Goal: Information Seeking & Learning: Learn about a topic

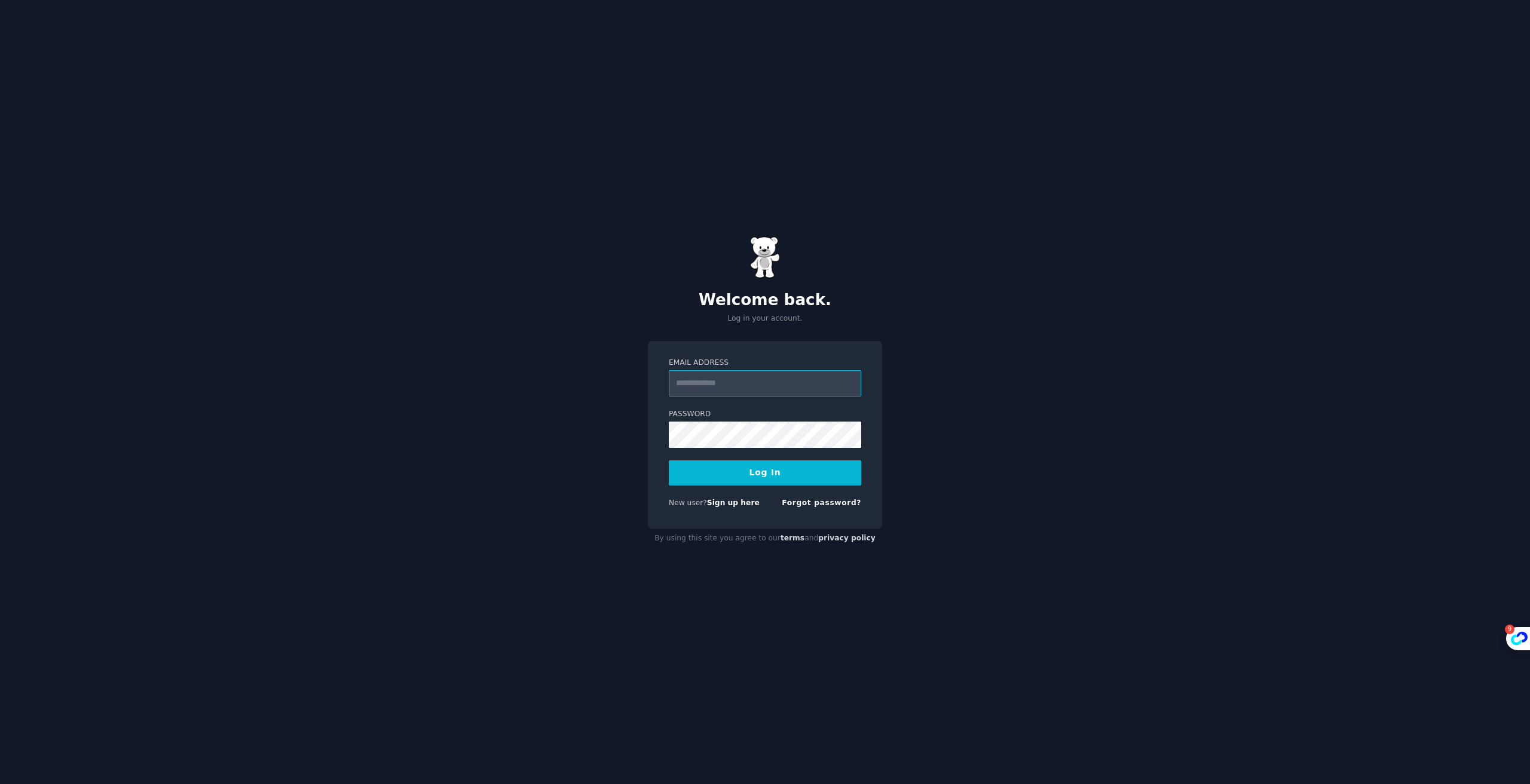
click at [777, 381] on input "Email Address" at bounding box center [765, 383] width 193 height 26
click at [908, 305] on div "Welcome back. Log in your account. Email Address Password Log In New user? Sign…" at bounding box center [765, 392] width 1530 height 784
click at [754, 374] on input "Email Address" at bounding box center [765, 383] width 193 height 26
type input "**********"
click at [773, 474] on button "Log In" at bounding box center [765, 473] width 193 height 25
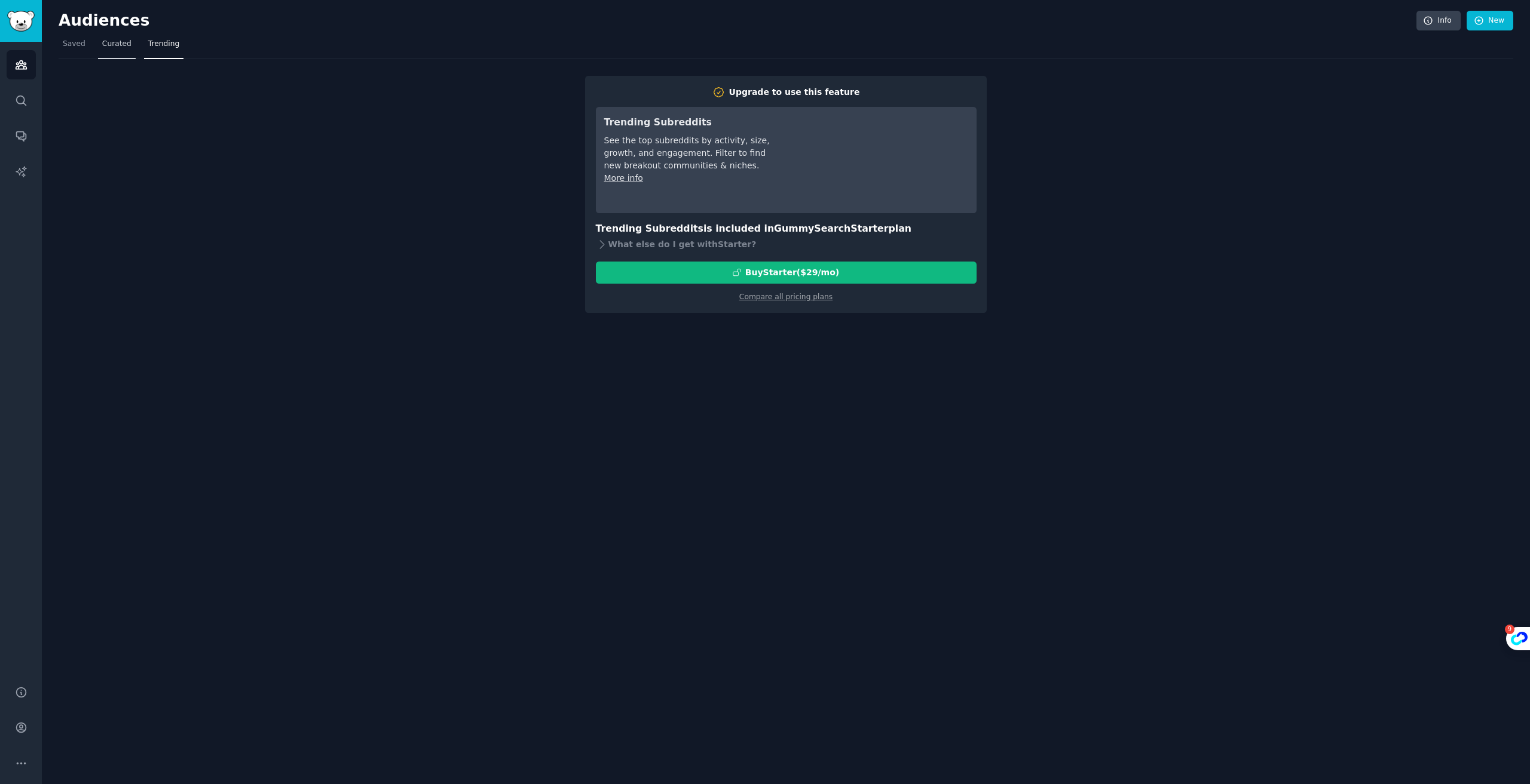
click at [128, 43] on span "Curated" at bounding box center [116, 44] width 29 height 11
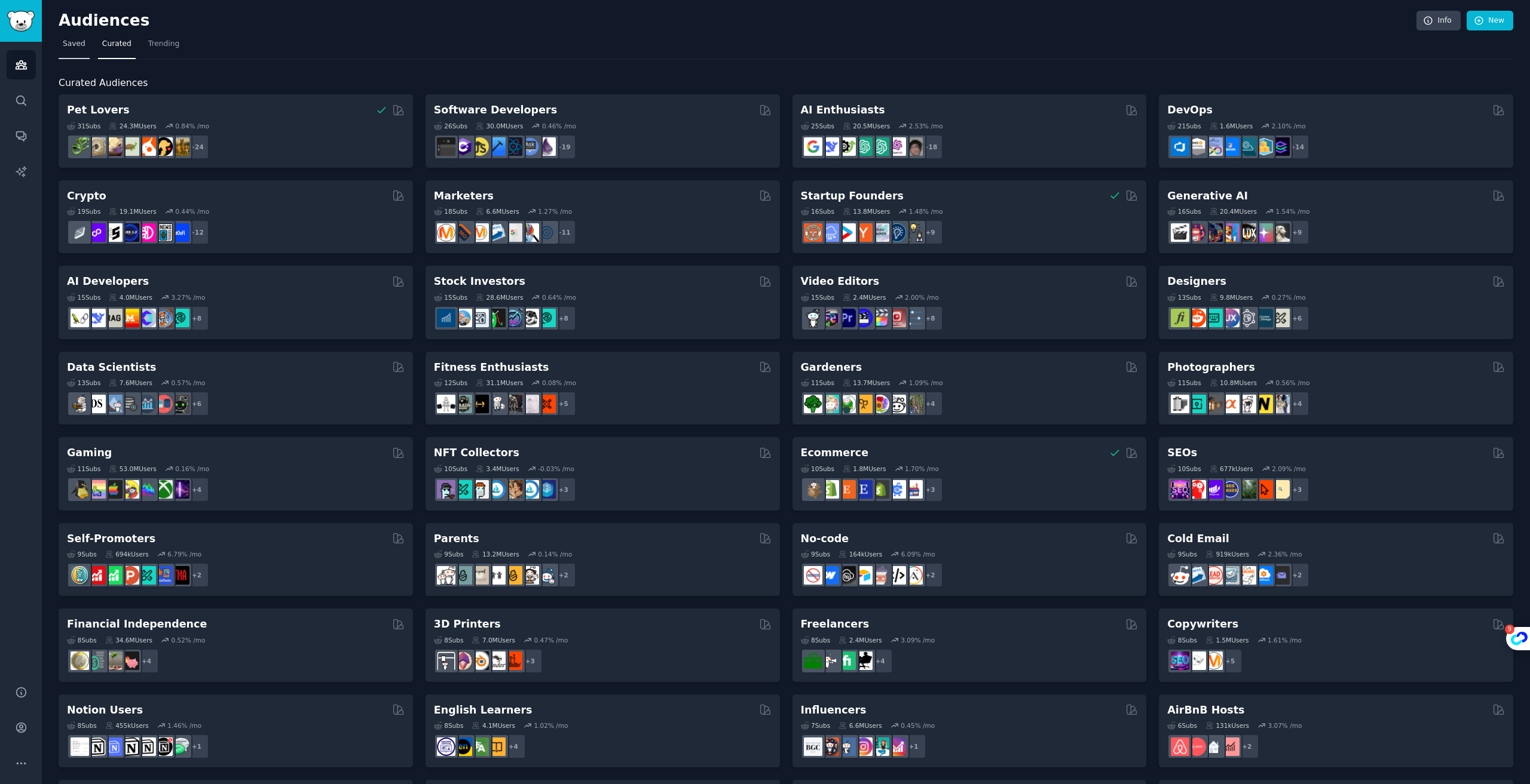
click at [75, 43] on span "Saved" at bounding box center [73, 44] width 23 height 11
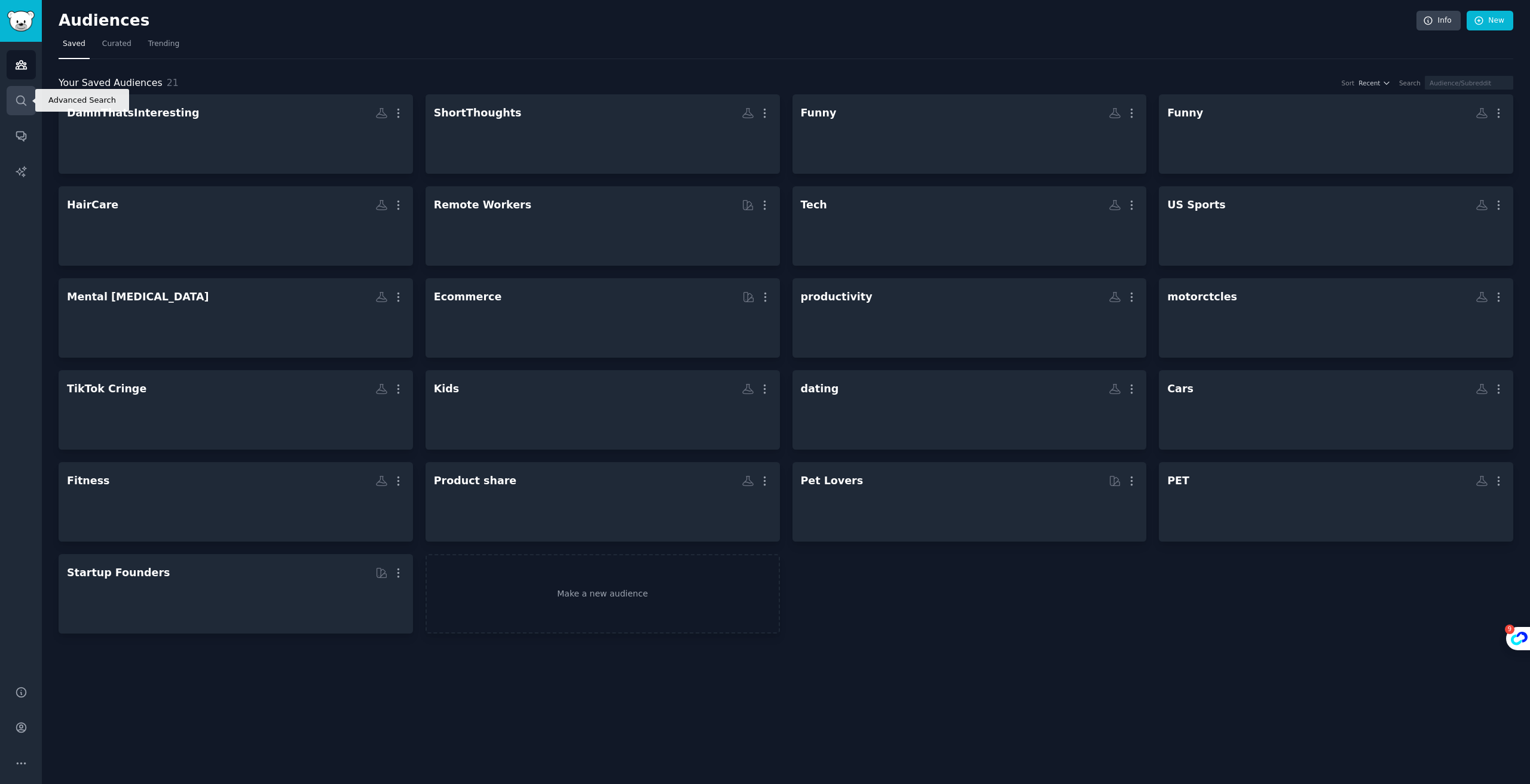
click at [21, 96] on icon "Sidebar" at bounding box center [21, 100] width 9 height 9
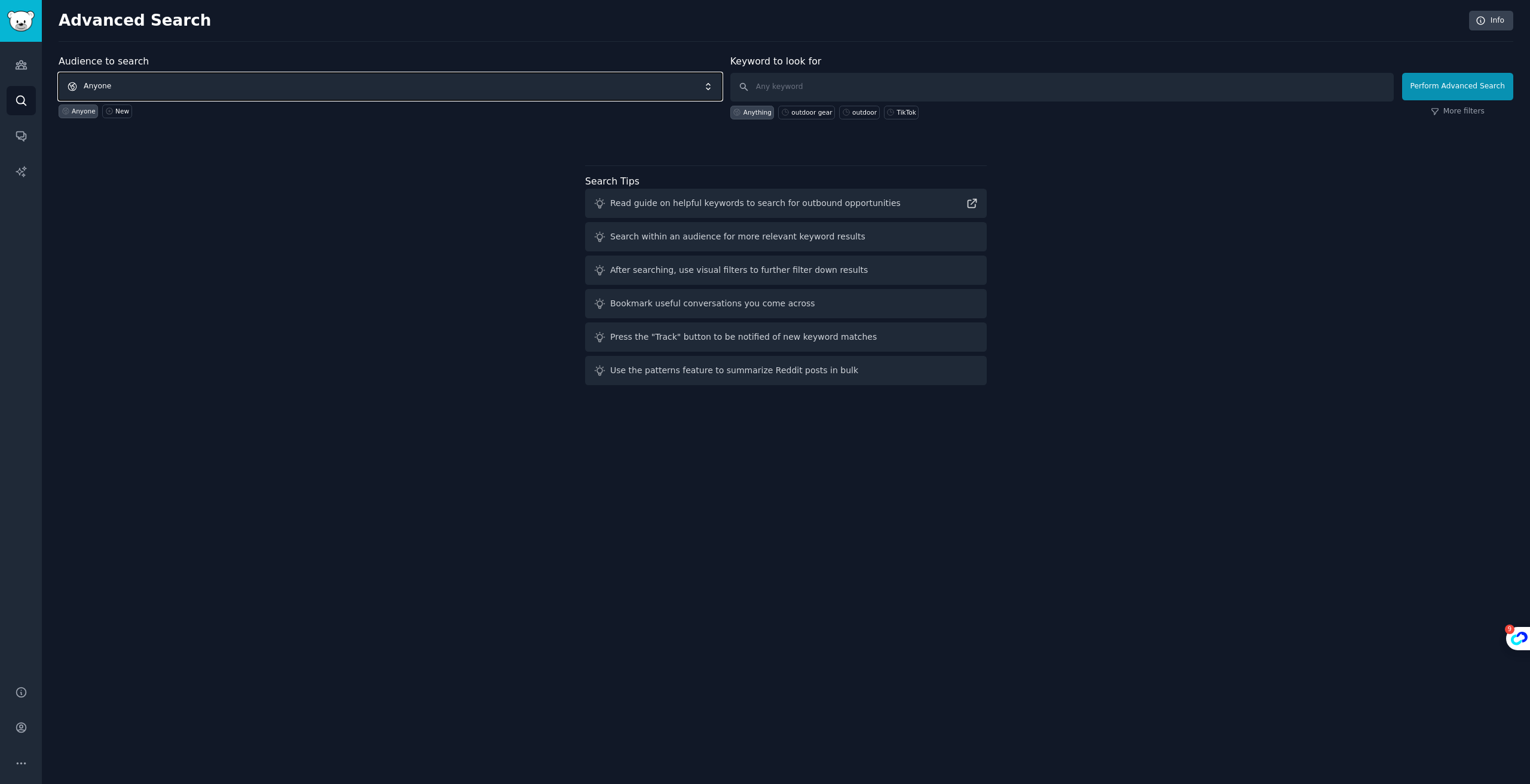
click at [250, 86] on span "Anyone" at bounding box center [390, 86] width 664 height 28
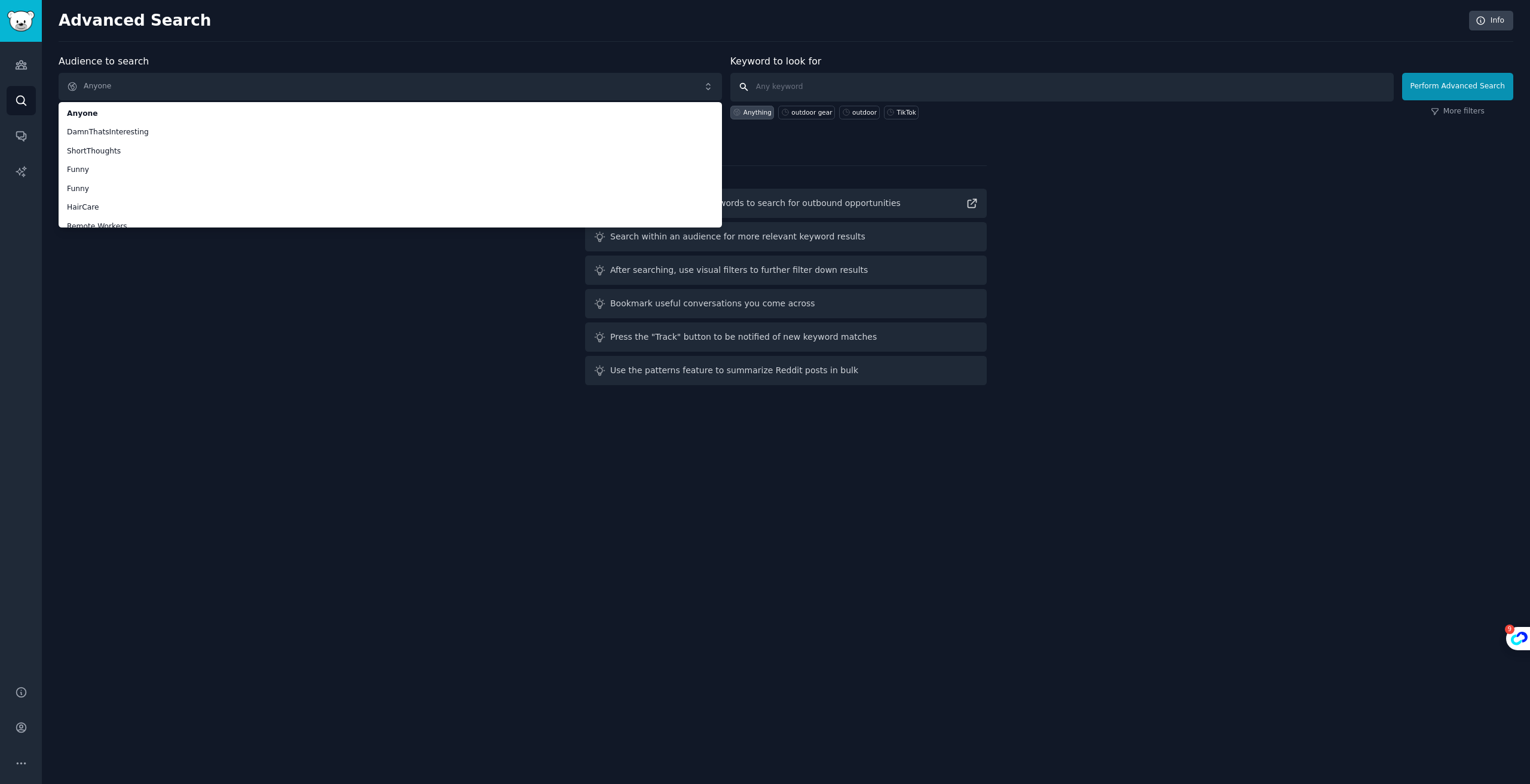
click at [789, 83] on input "text" at bounding box center [1062, 87] width 664 height 28
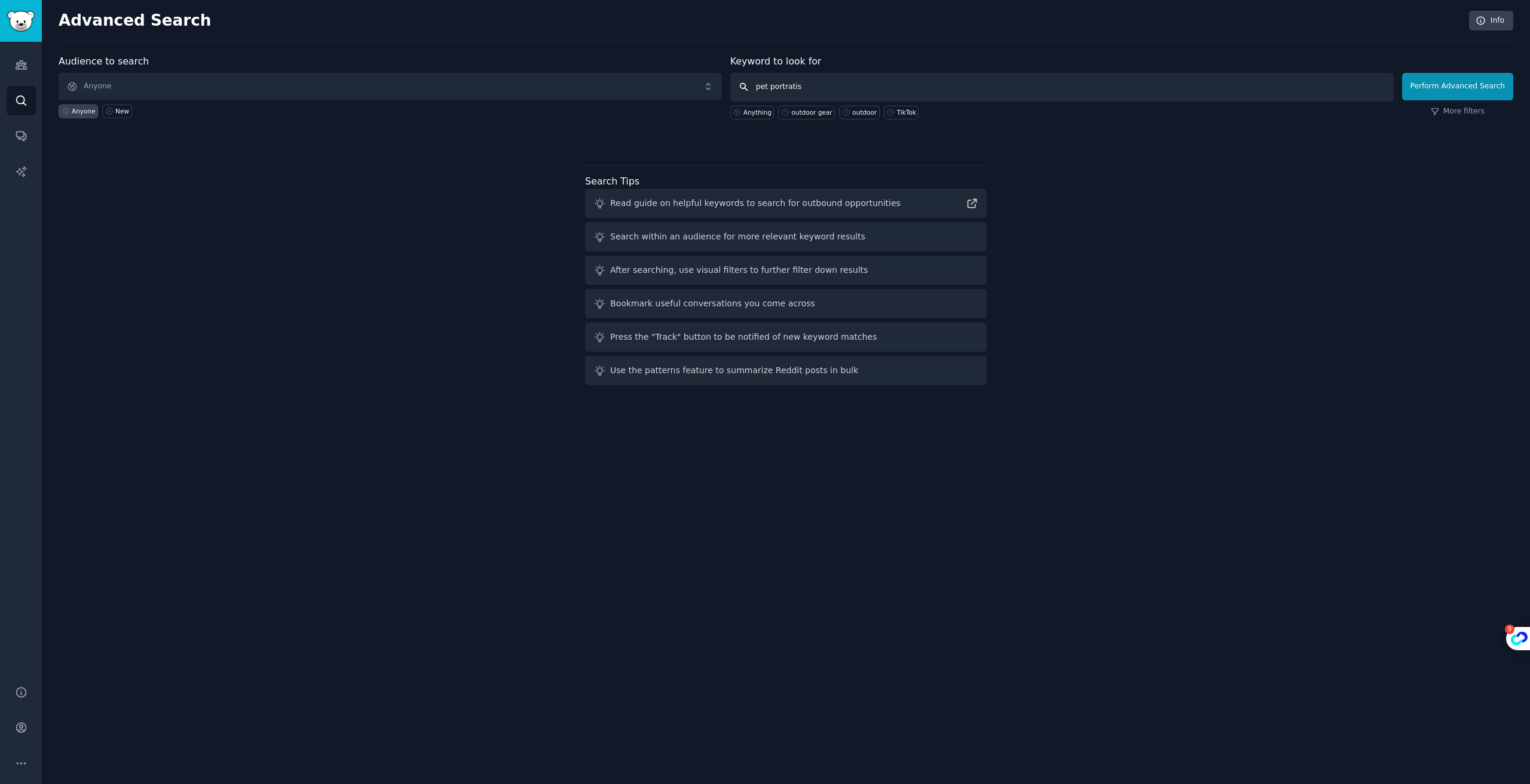
type input "pet portratis"
drag, startPoint x: 818, startPoint y: 82, endPoint x: 709, endPoint y: 97, distance: 110.0
click at [709, 97] on form "Audience to search Anyone Anyone New Keyword to look for pet portratis Anything…" at bounding box center [785, 87] width 1454 height 65
click at [1059, 91] on input "pet portratis" at bounding box center [1062, 87] width 664 height 28
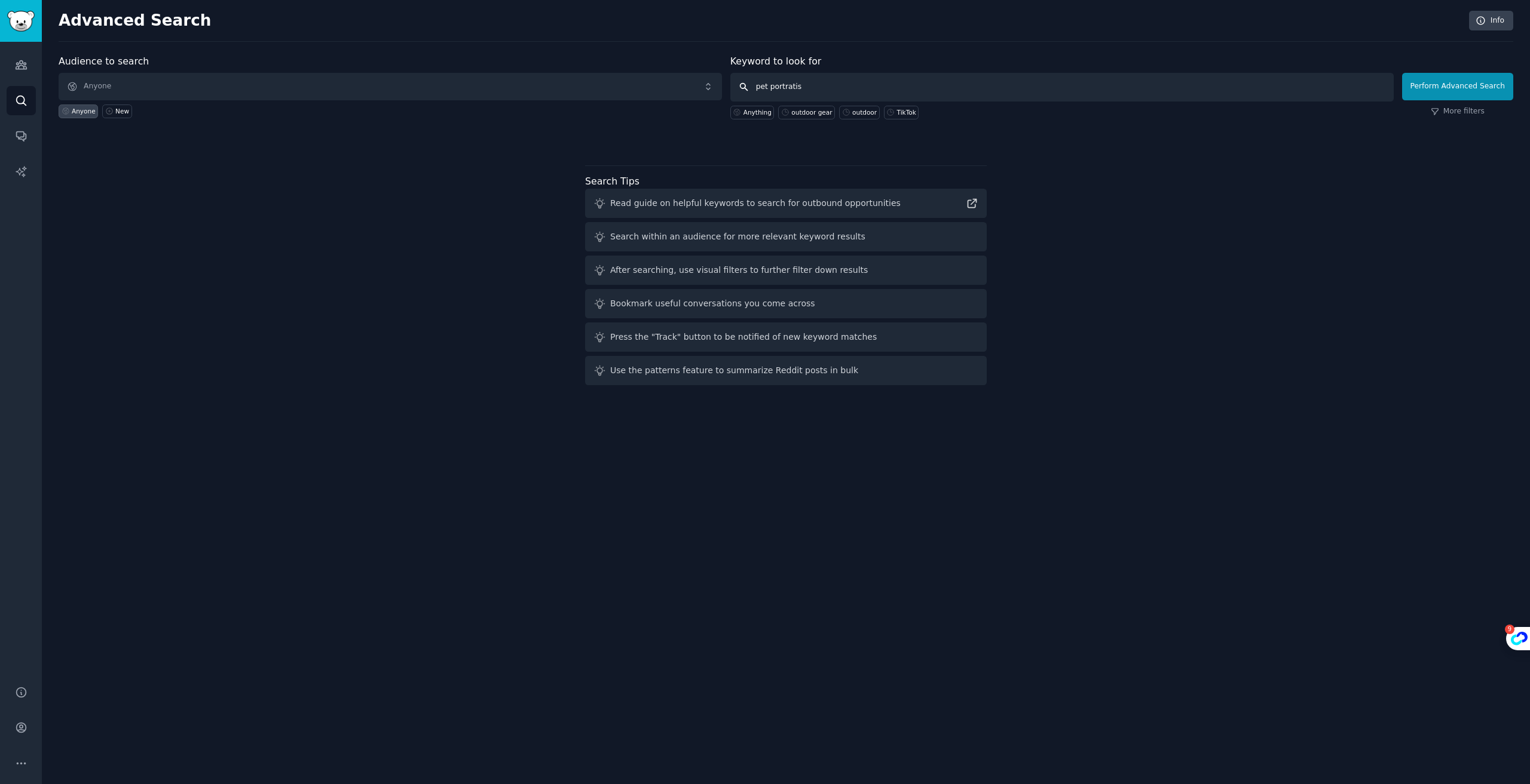
click at [1059, 91] on input "pet portratis" at bounding box center [1062, 87] width 664 height 28
paste input "pet portraits"
type input "pet portraits"
click at [1467, 87] on button "Perform Advanced Search" at bounding box center [1457, 86] width 111 height 28
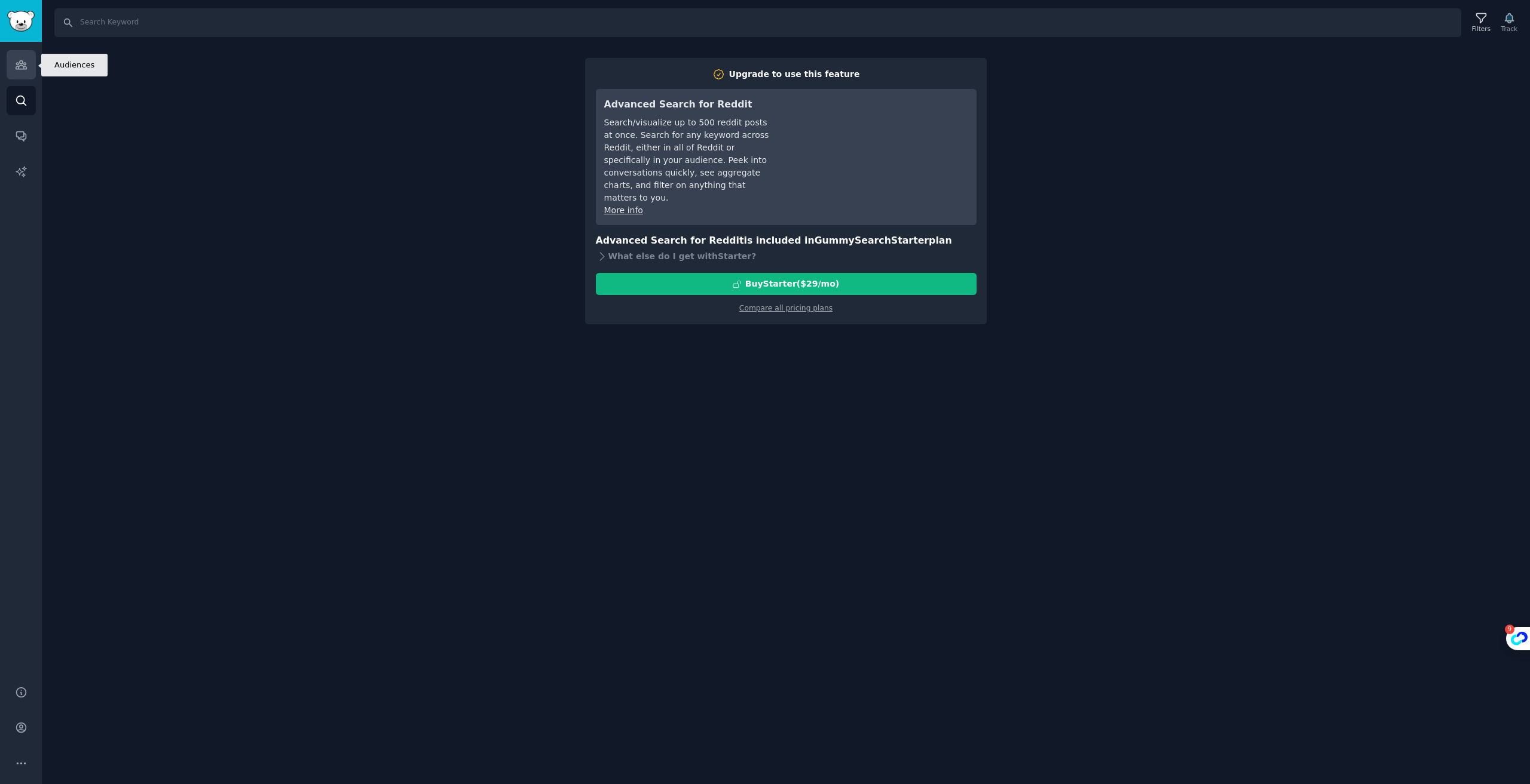
click at [28, 60] on link "Audiences" at bounding box center [21, 65] width 29 height 29
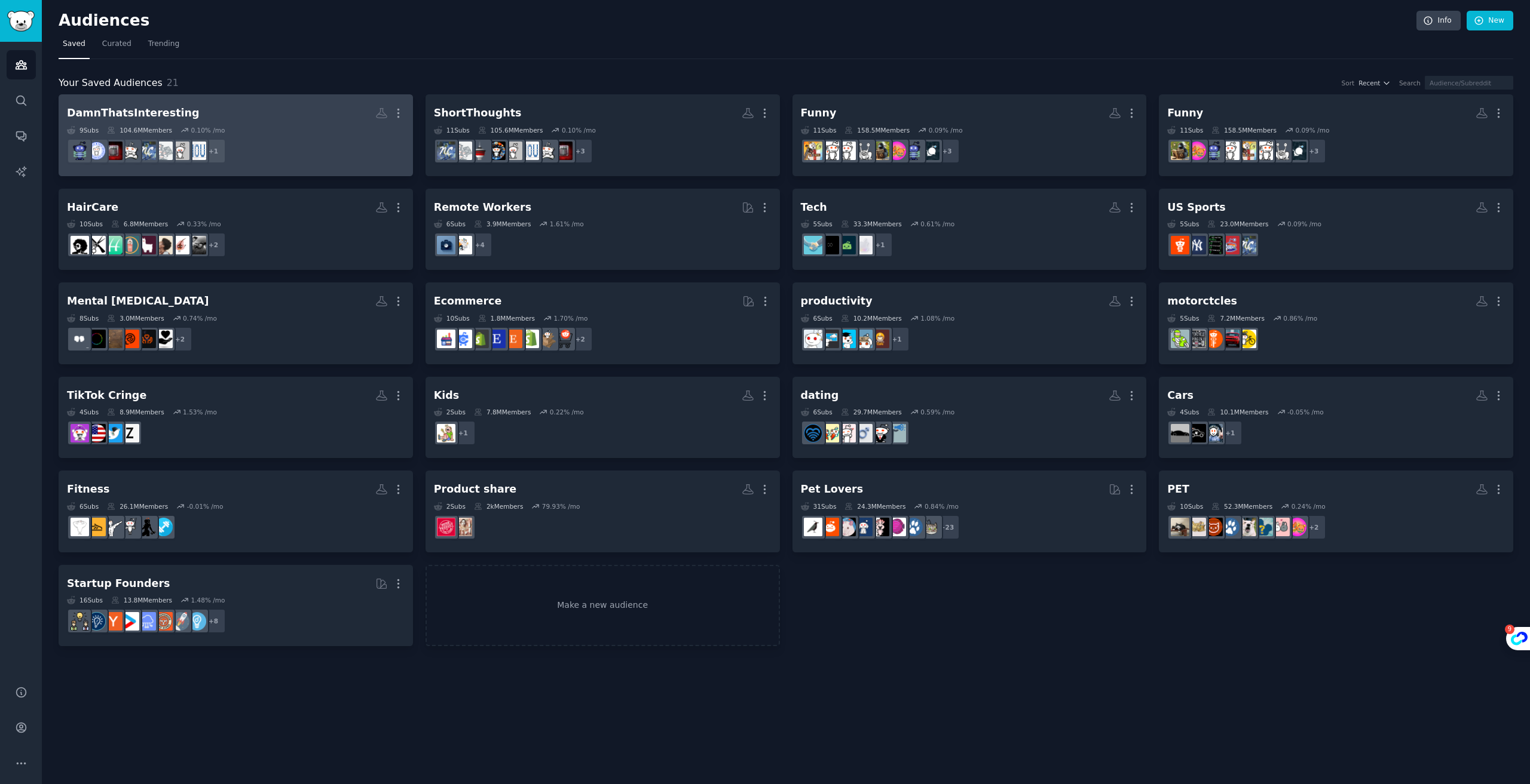
click at [293, 122] on h2 "DamnThatsInteresting Custom Audience More" at bounding box center [235, 113] width 337 height 21
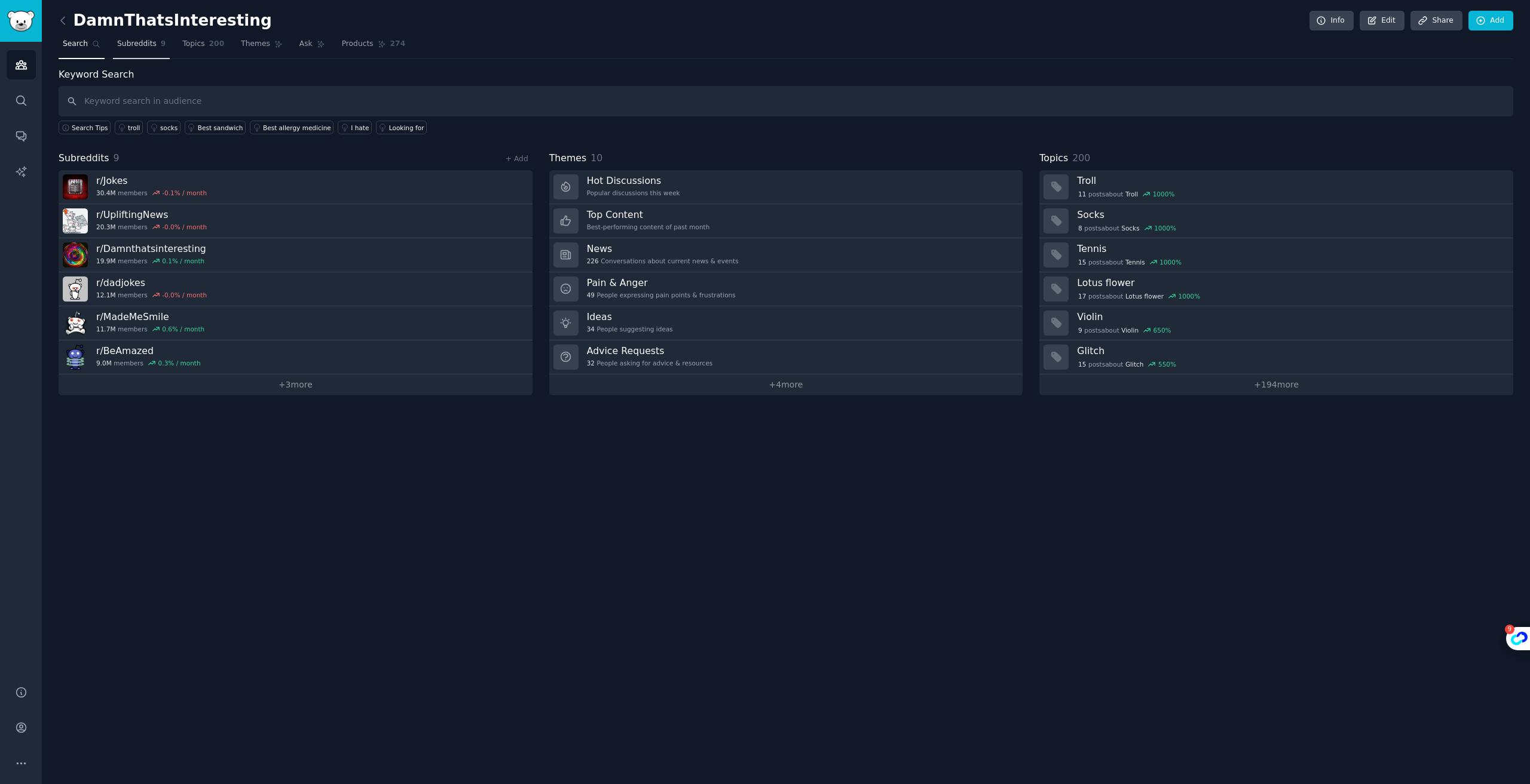
click at [147, 47] on span "Subreddits" at bounding box center [137, 44] width 39 height 11
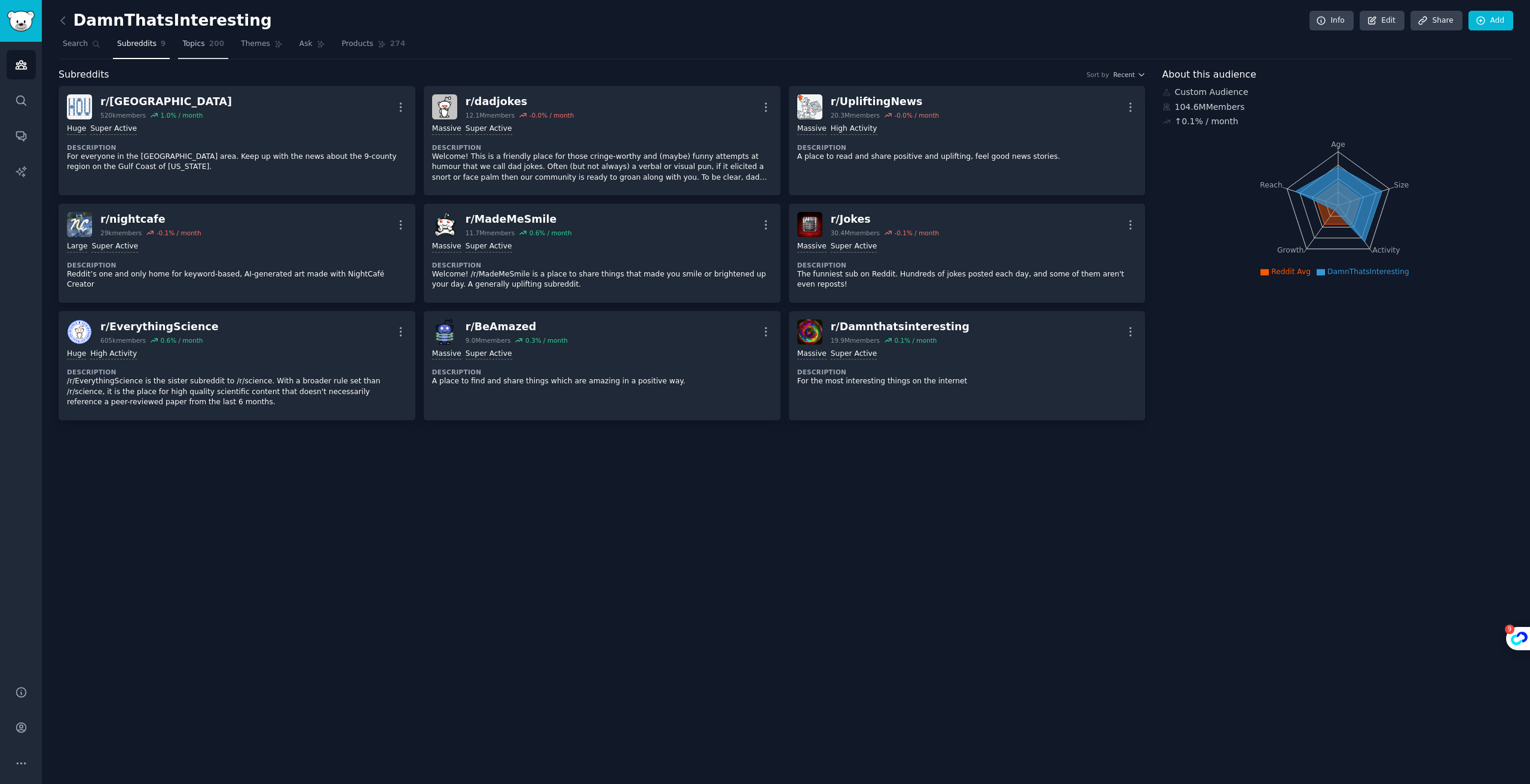
click at [186, 48] on span "Topics" at bounding box center [194, 44] width 22 height 11
click at [242, 44] on span "Themes" at bounding box center [255, 44] width 29 height 11
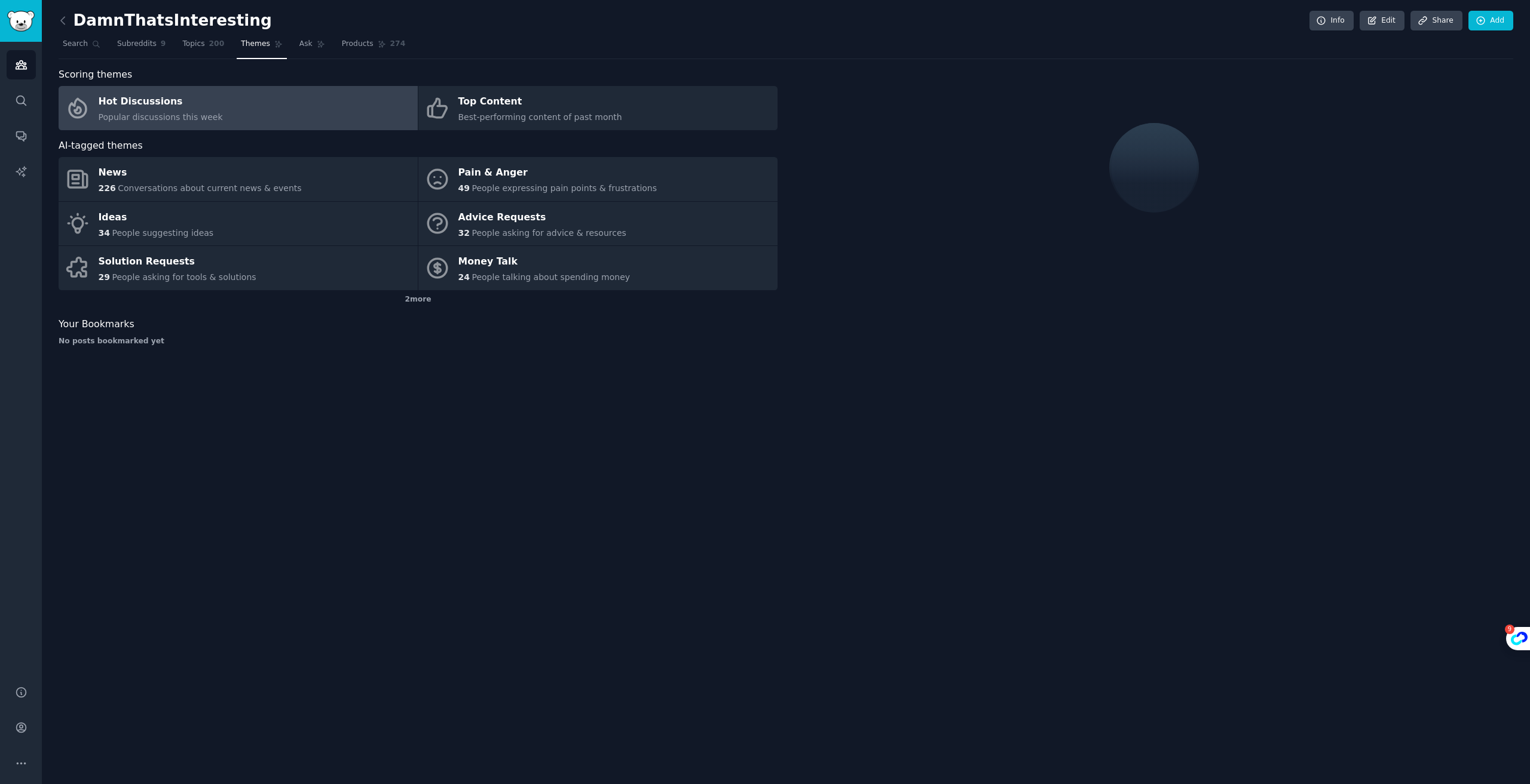
click at [212, 114] on span "Popular discussions this week" at bounding box center [160, 117] width 124 height 9
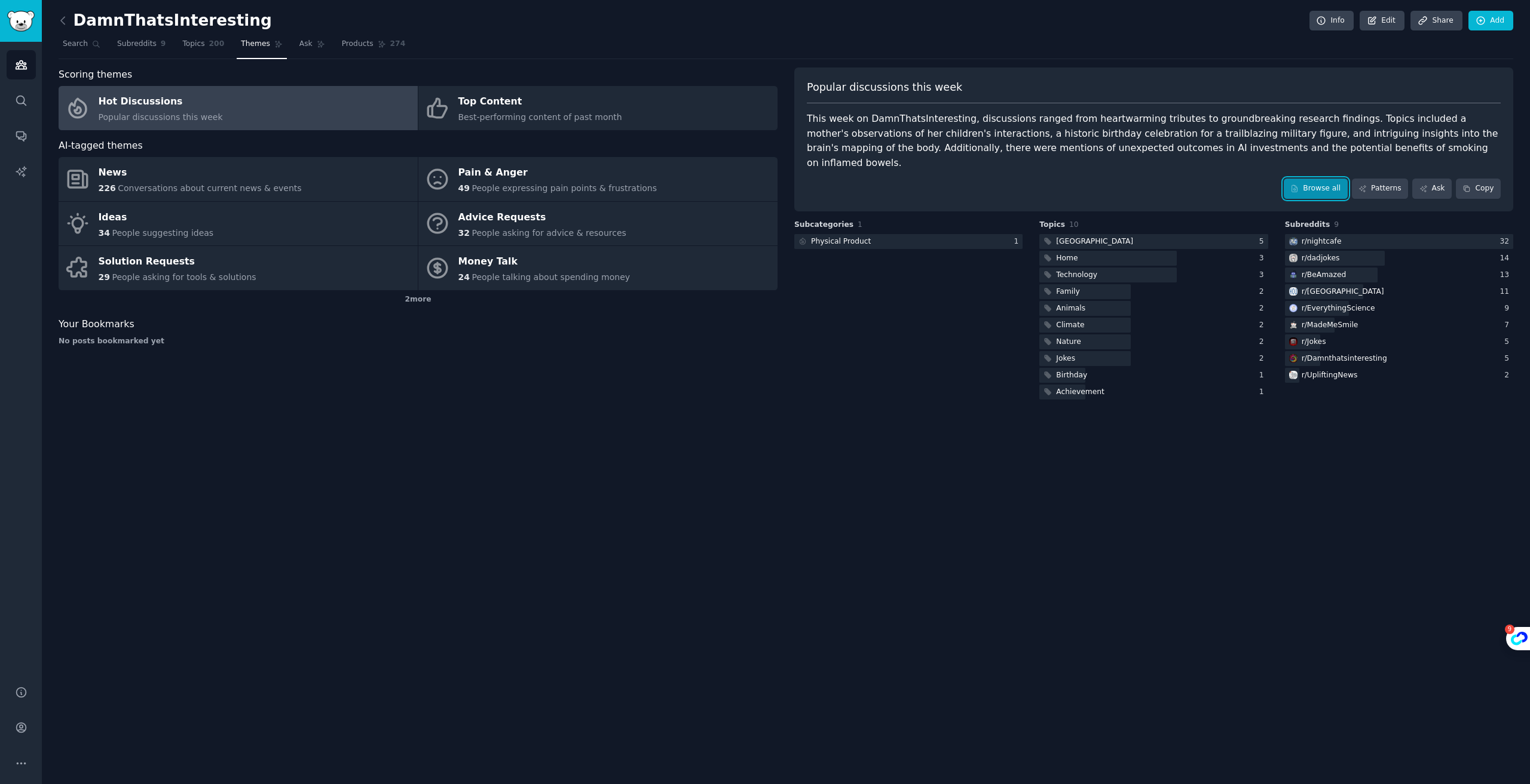
click at [1337, 178] on link "Browse all" at bounding box center [1315, 189] width 64 height 21
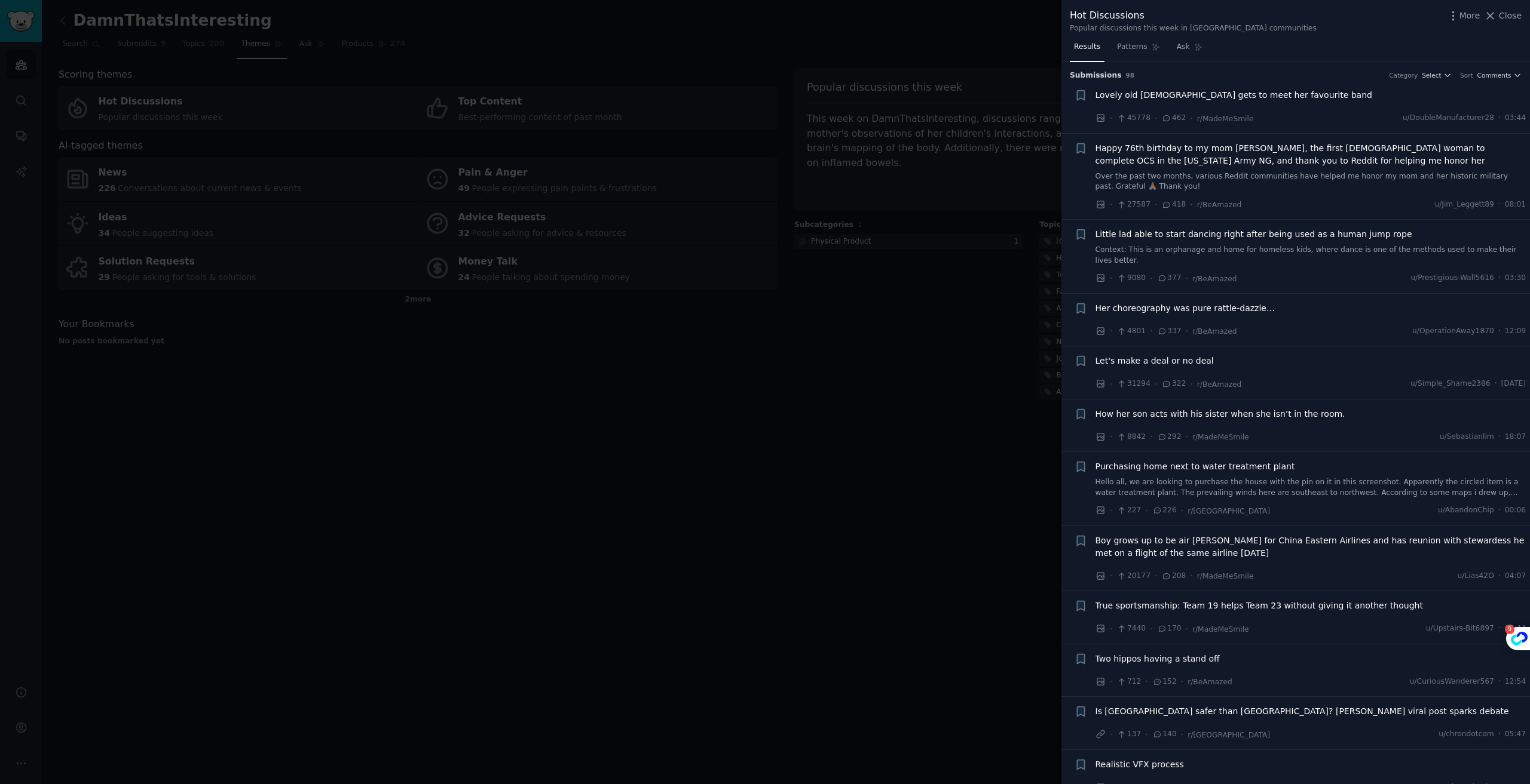
click at [1173, 96] on span "Lovely old [DEMOGRAPHIC_DATA] gets to meet her favourite band" at bounding box center [1234, 96] width 276 height 13
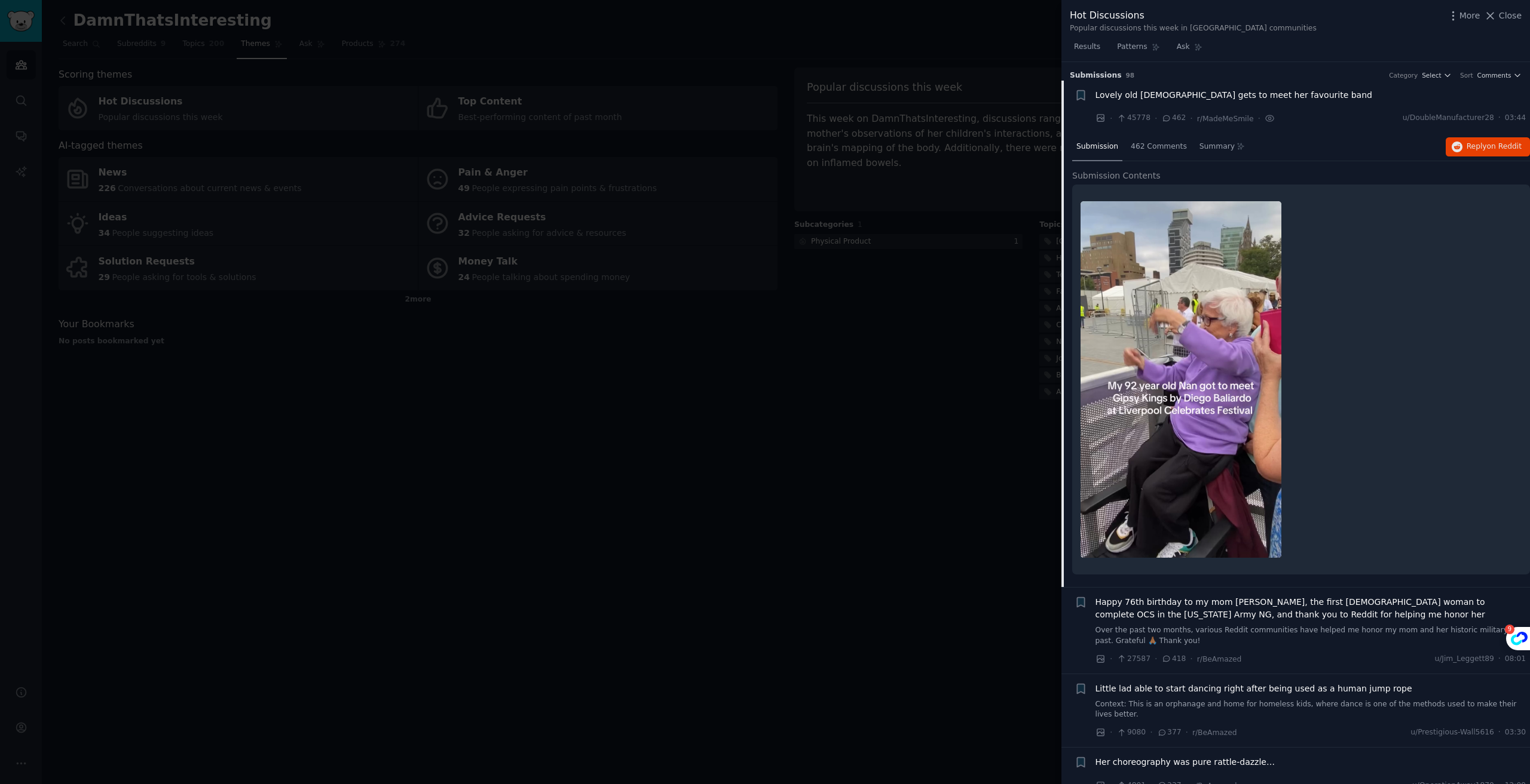
click at [1164, 90] on span "Lovely old [DEMOGRAPHIC_DATA] gets to meet her favourite band" at bounding box center [1234, 96] width 276 height 13
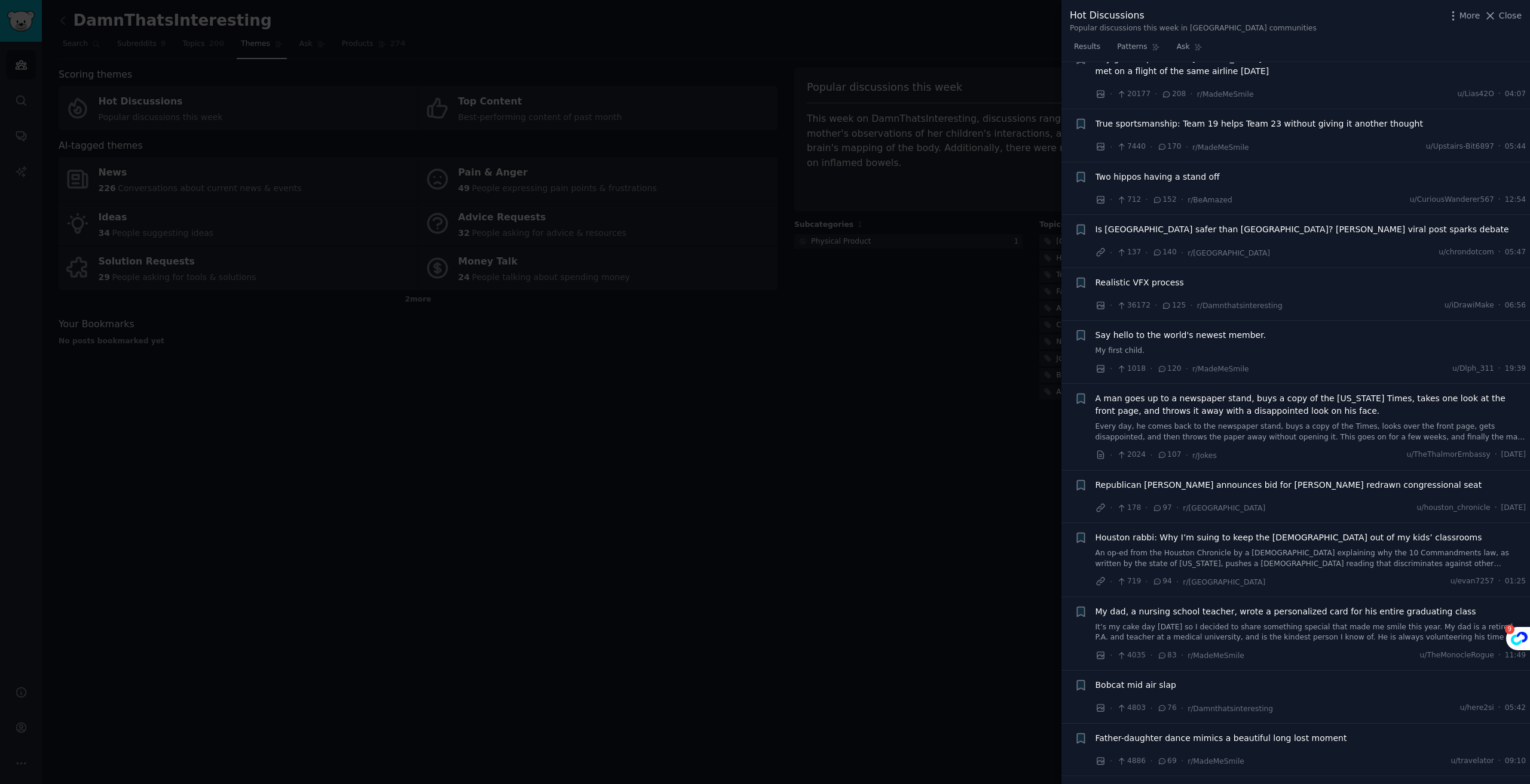
scroll to position [497, 0]
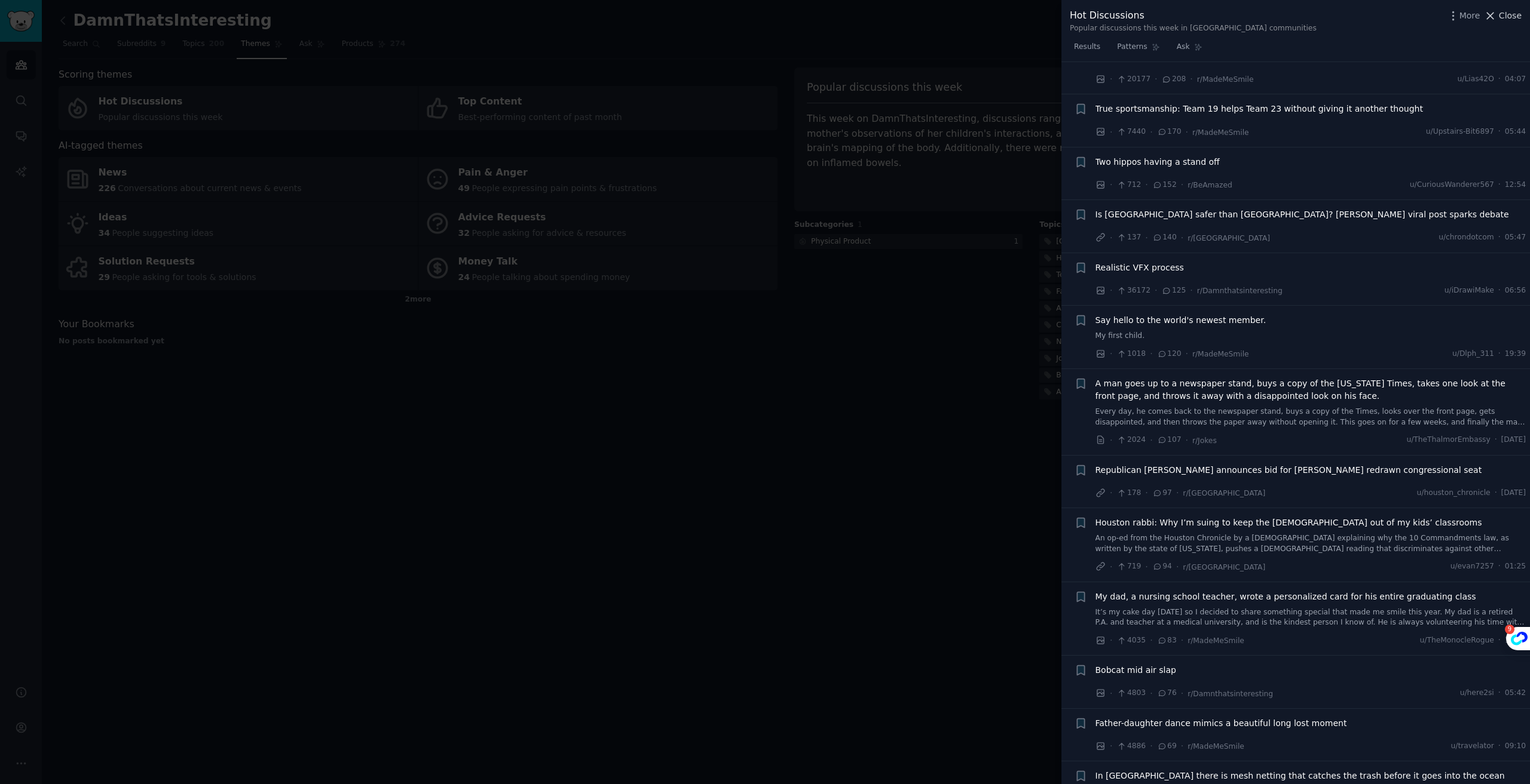
click at [1515, 21] on span "Close" at bounding box center [1509, 16] width 23 height 13
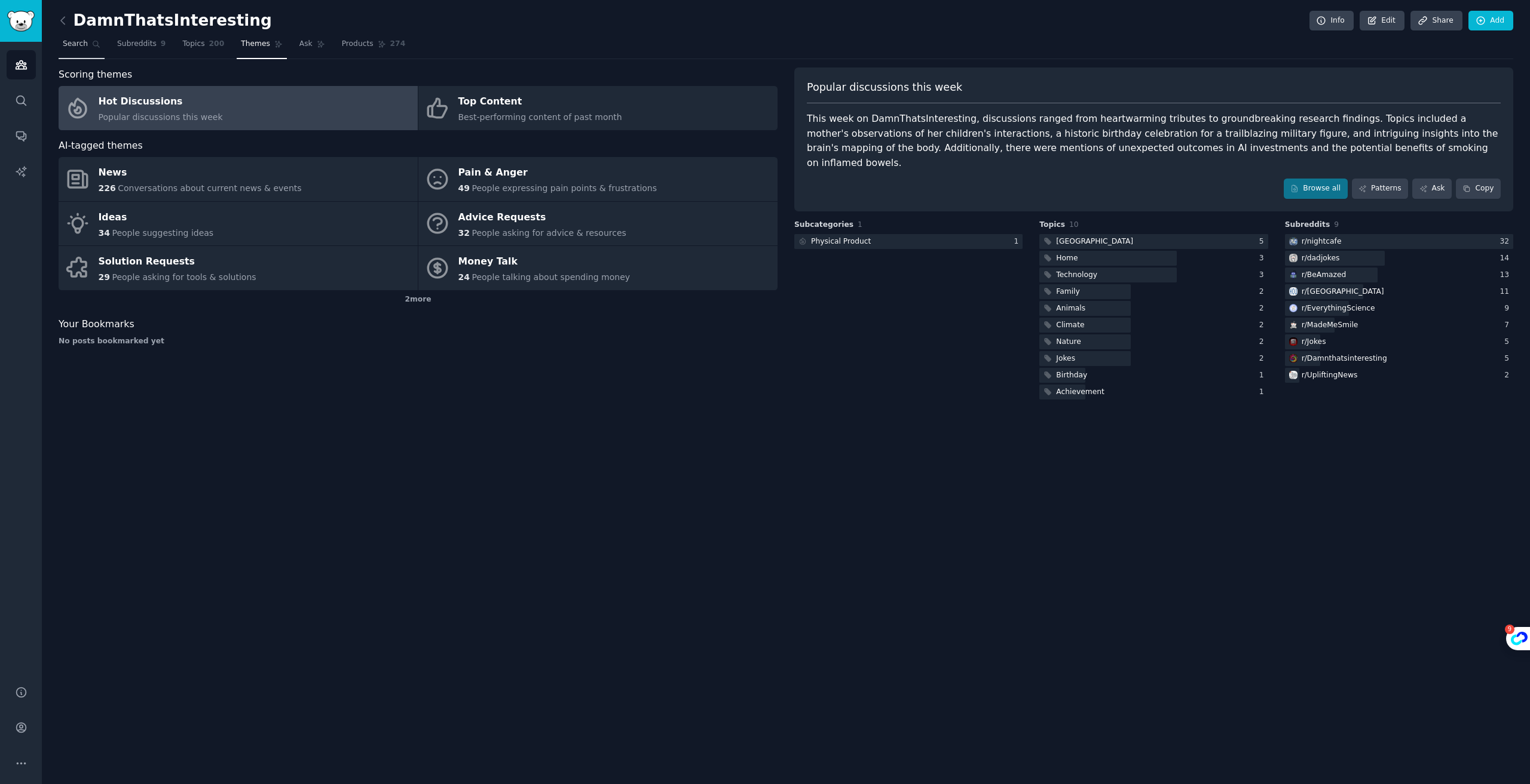
click at [81, 48] on span "Search" at bounding box center [75, 44] width 25 height 11
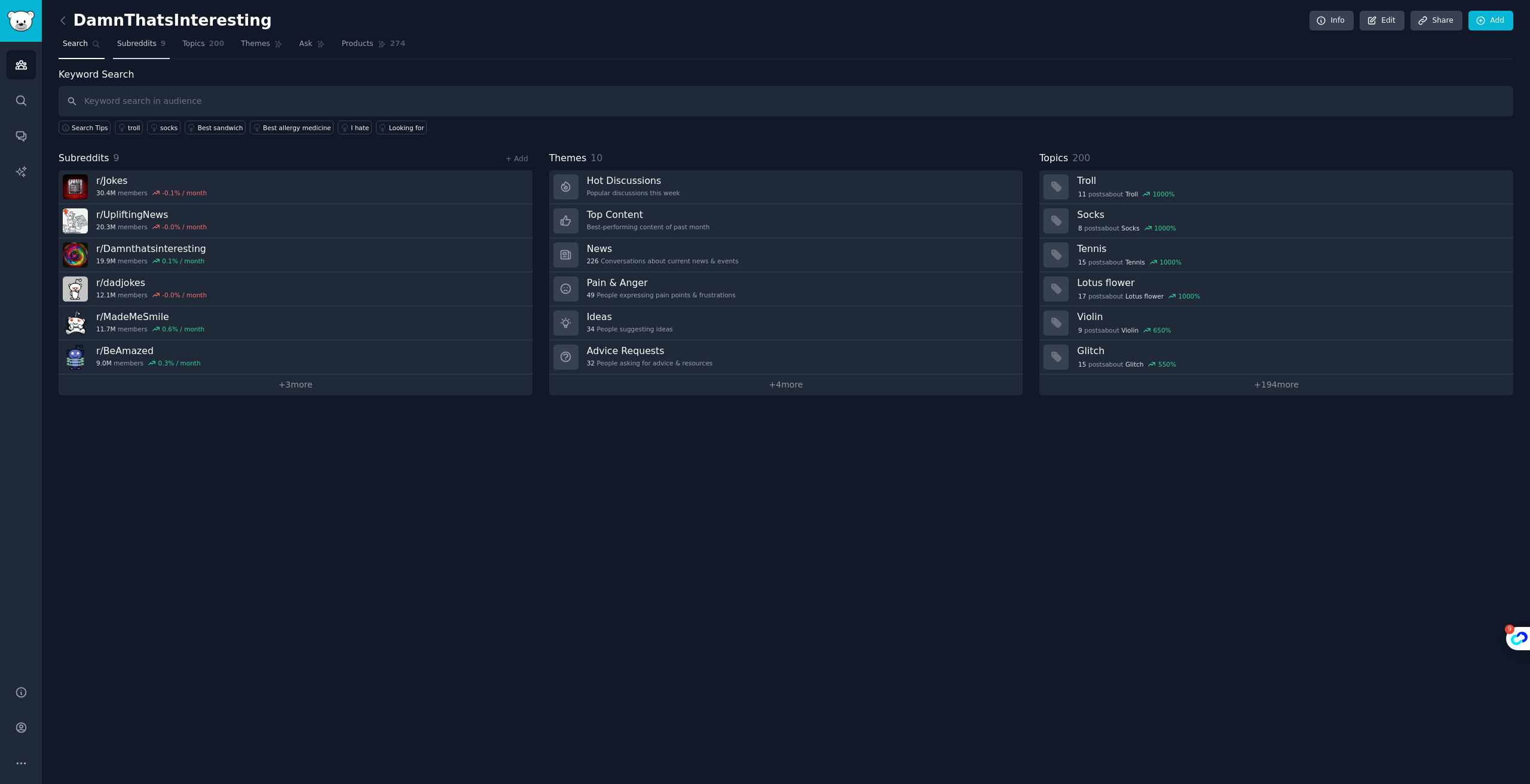
click at [130, 44] on span "Subreddits" at bounding box center [137, 44] width 39 height 11
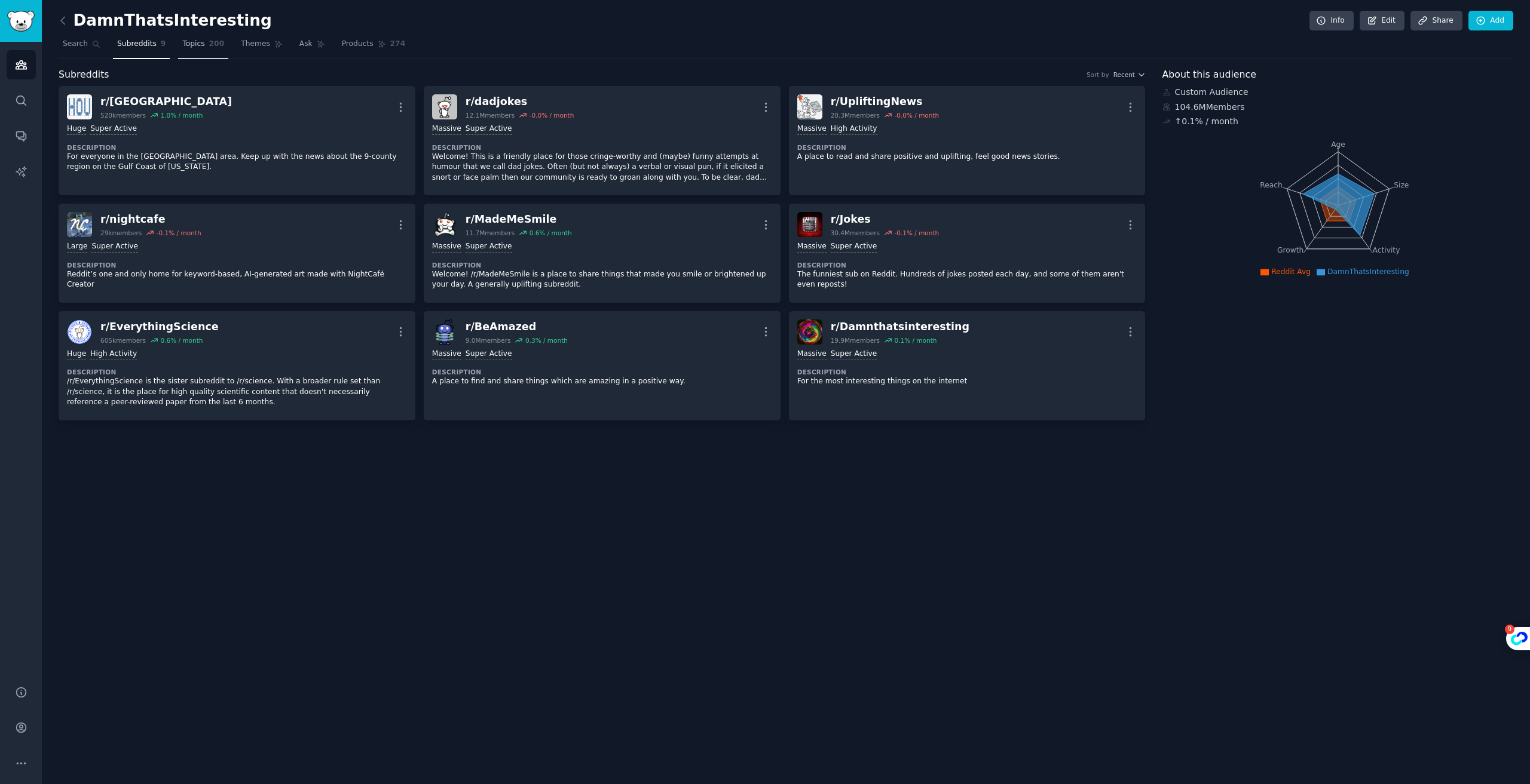
click at [178, 48] on link "Topics 200" at bounding box center [203, 47] width 51 height 24
click at [67, 23] on icon at bounding box center [63, 21] width 13 height 13
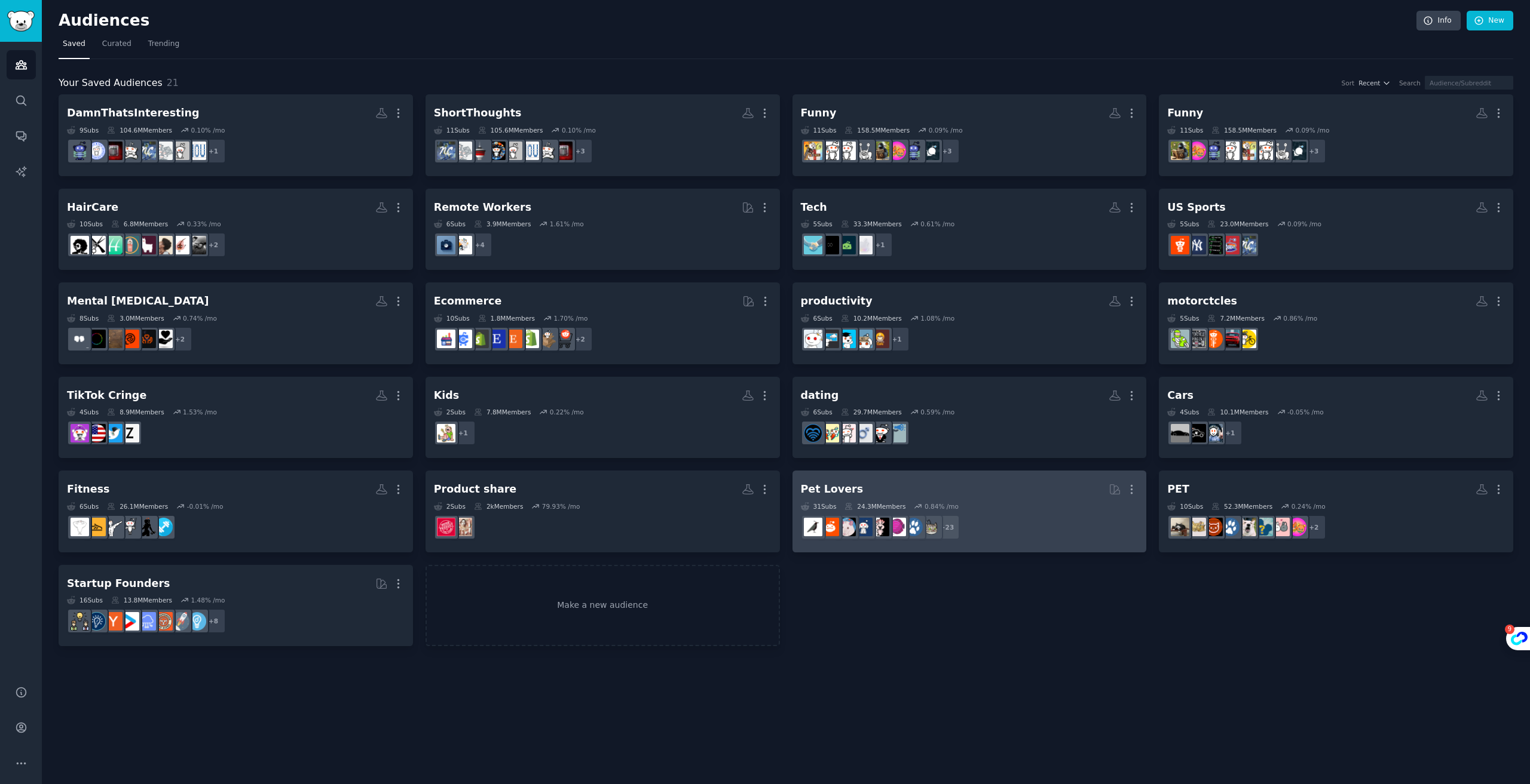
click at [844, 484] on div "Pet Lovers" at bounding box center [832, 490] width 62 height 15
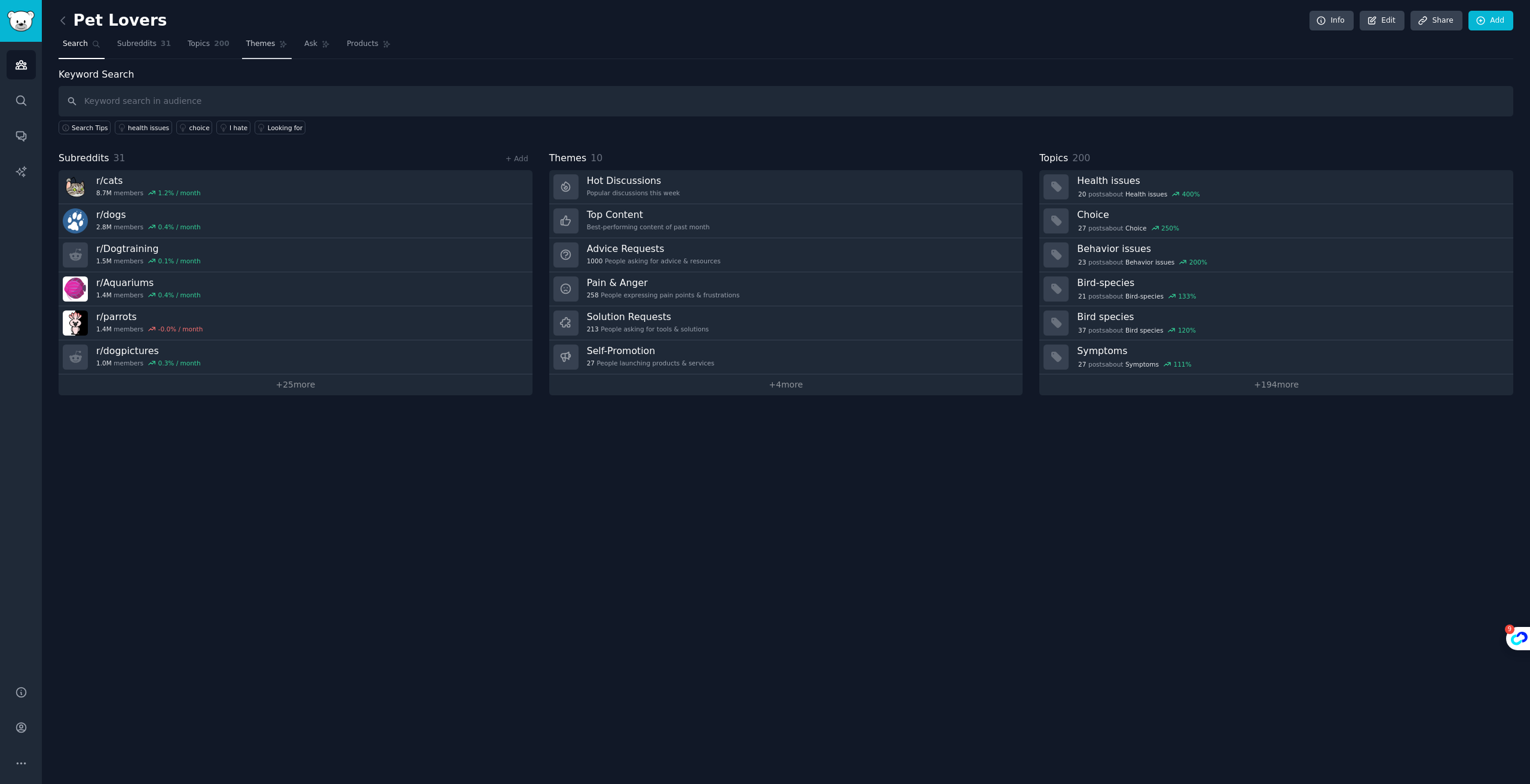
click at [242, 43] on link "Themes" at bounding box center [267, 47] width 51 height 24
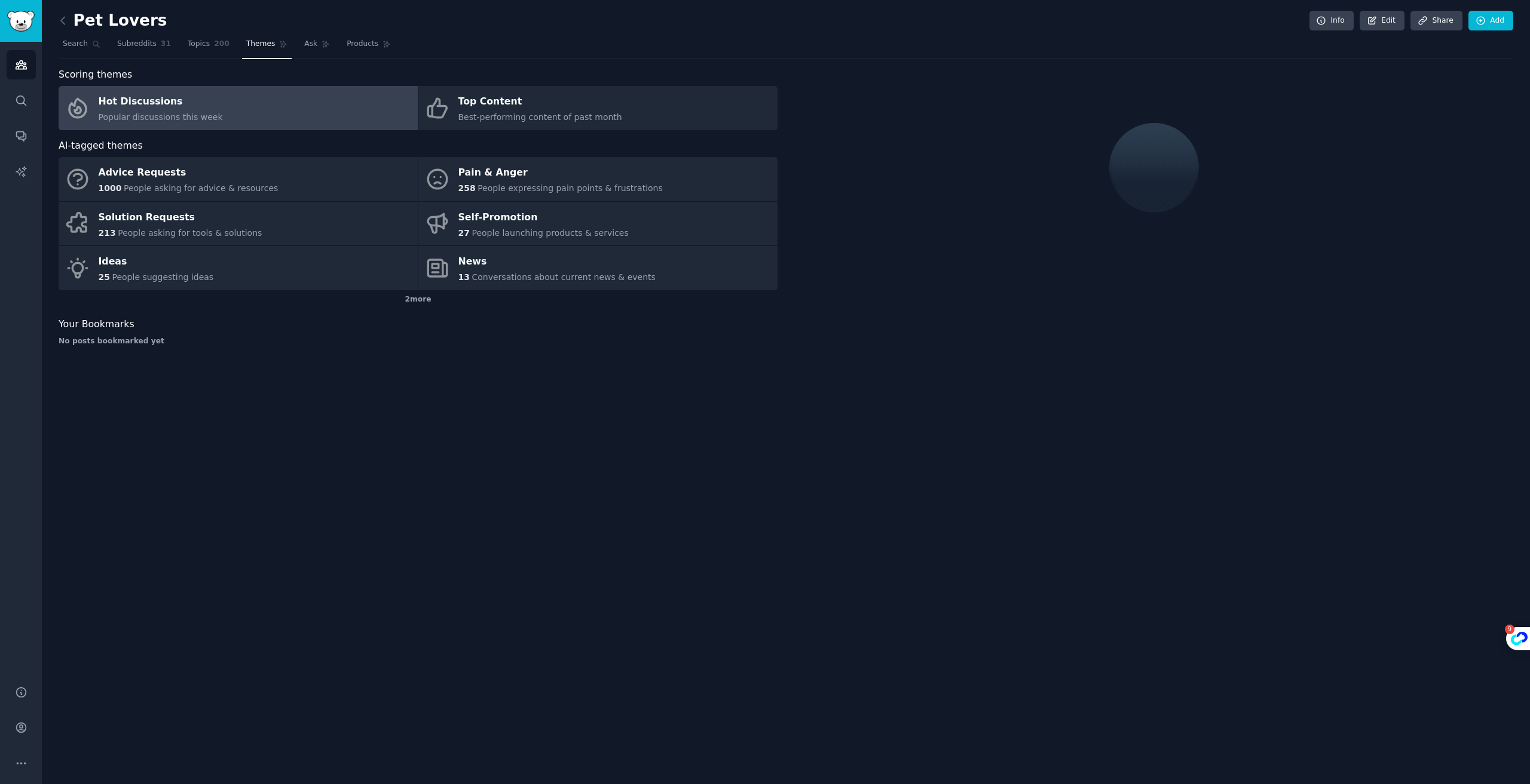
click at [223, 109] on link "Hot Discussions Popular discussions this week" at bounding box center [238, 108] width 359 height 44
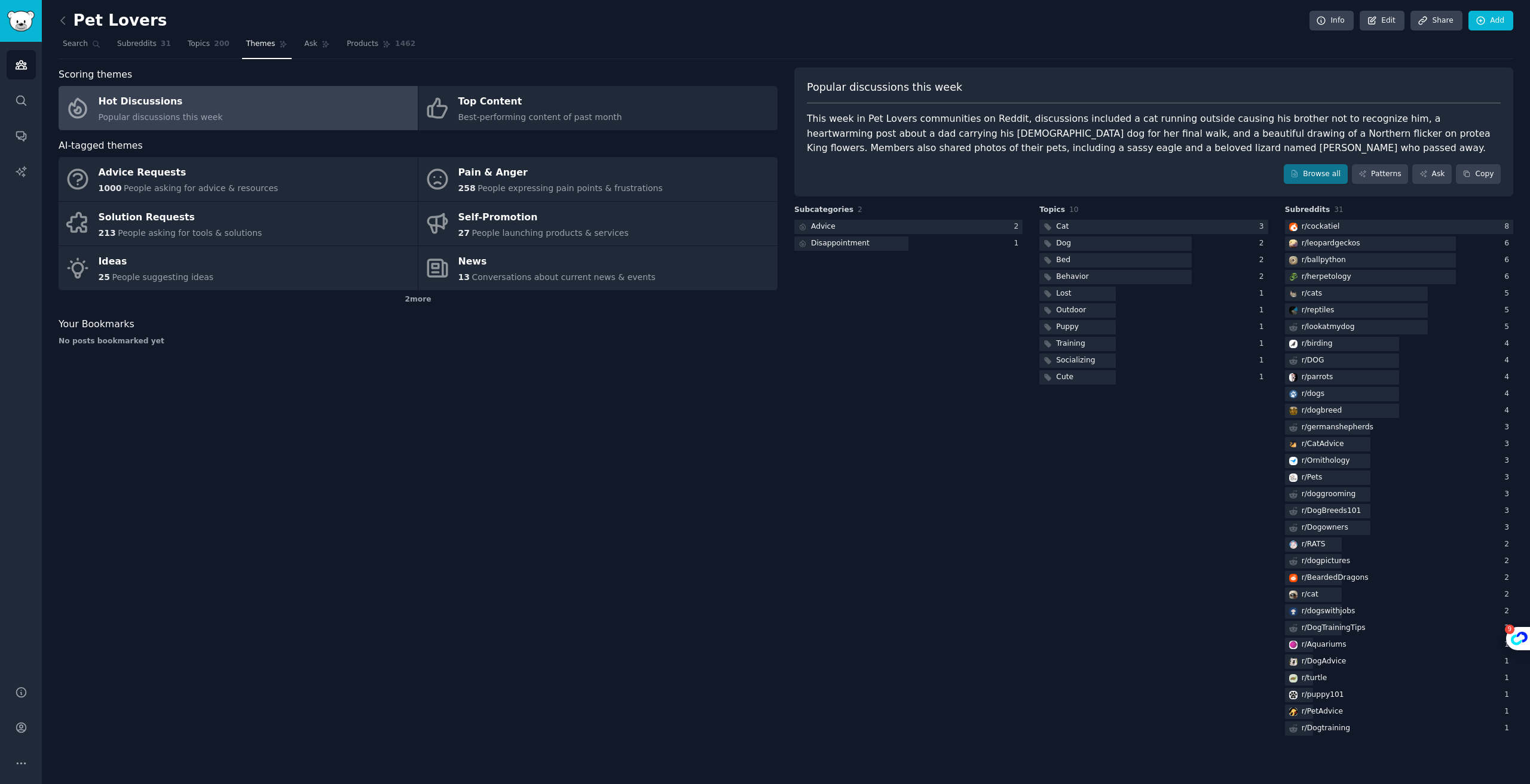
click at [273, 114] on link "Hot Discussions Popular discussions this week" at bounding box center [238, 108] width 359 height 44
click at [1374, 174] on link "Patterns" at bounding box center [1379, 174] width 56 height 21
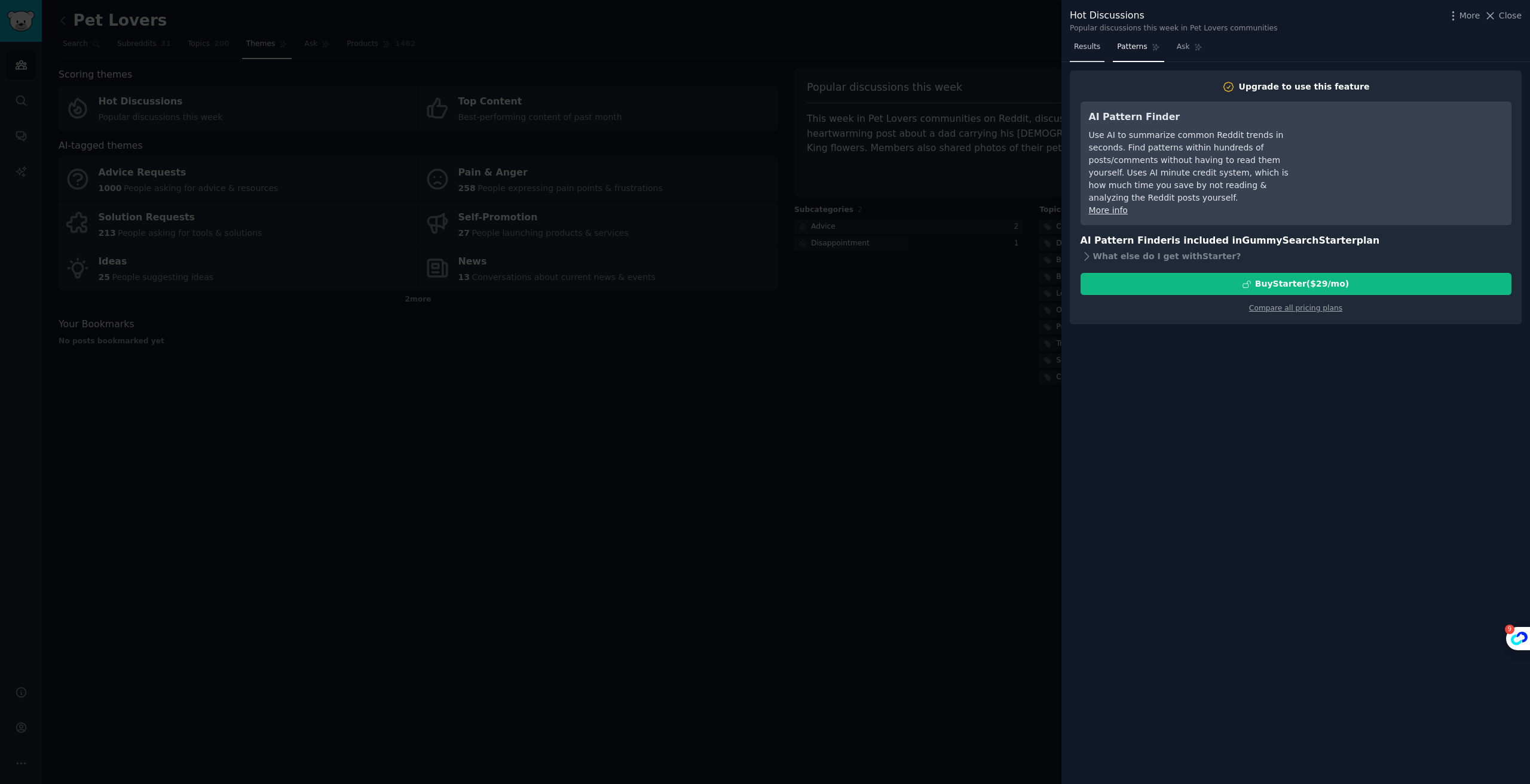
click at [1085, 50] on span "Results" at bounding box center [1086, 47] width 26 height 11
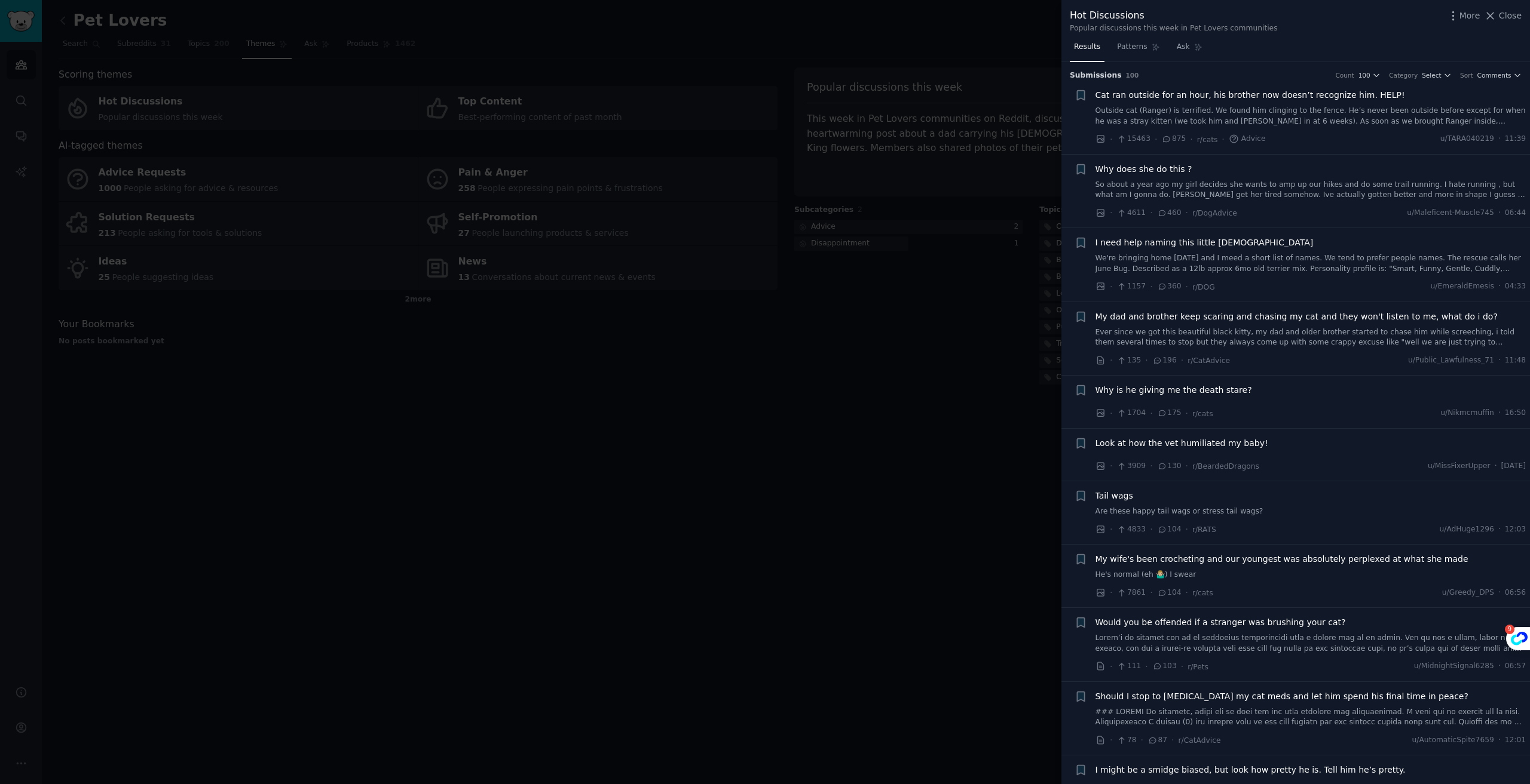
click at [1231, 98] on span "Cat ran outside for an hour, his brother now doesn’t recognize him. HELP!" at bounding box center [1250, 96] width 310 height 13
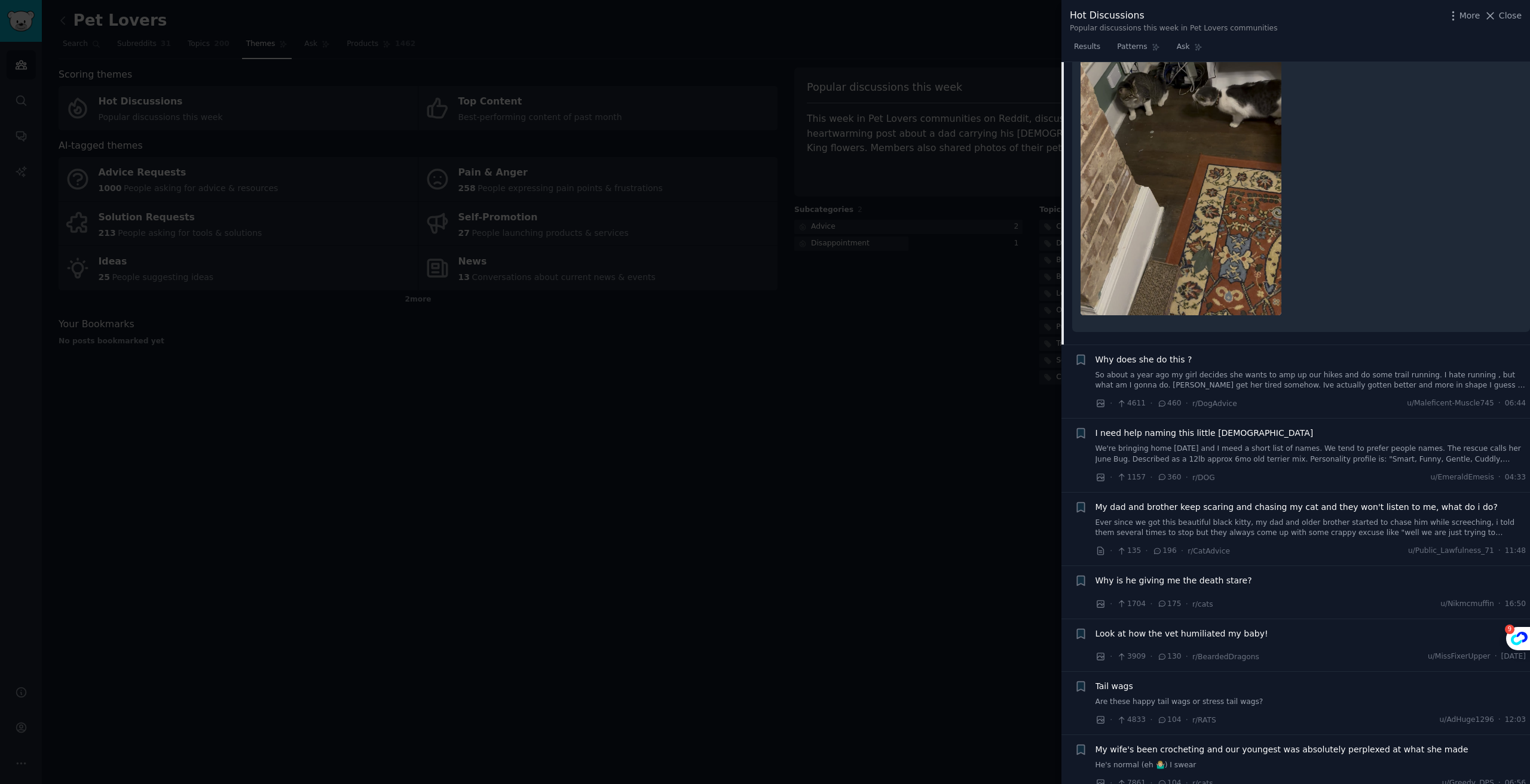
scroll to position [377, 0]
click at [1168, 349] on span "Why does she do this ?" at bounding box center [1144, 355] width 97 height 13
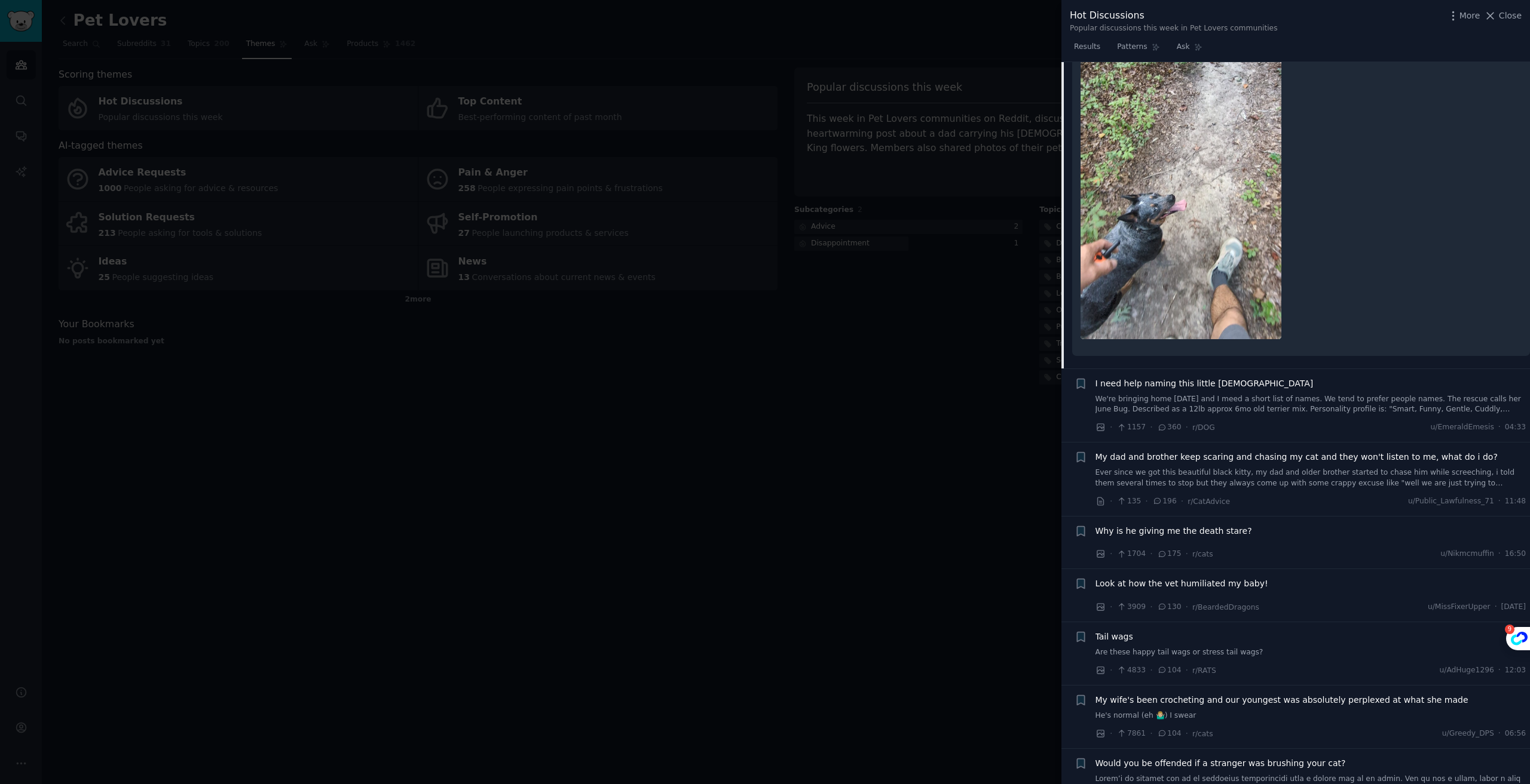
scroll to position [392, 0]
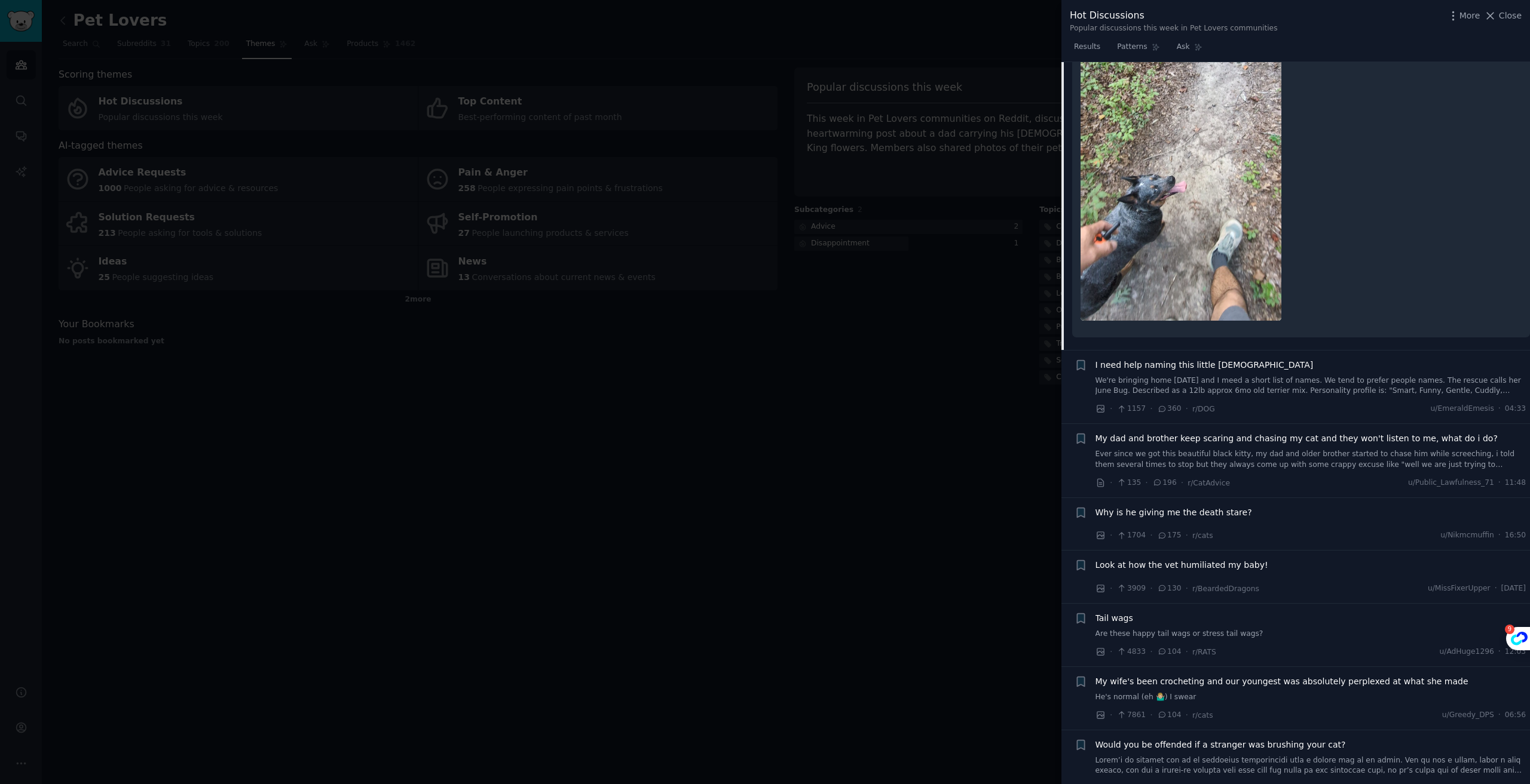
click at [1143, 513] on span "Why is he giving me the death stare?" at bounding box center [1174, 513] width 156 height 13
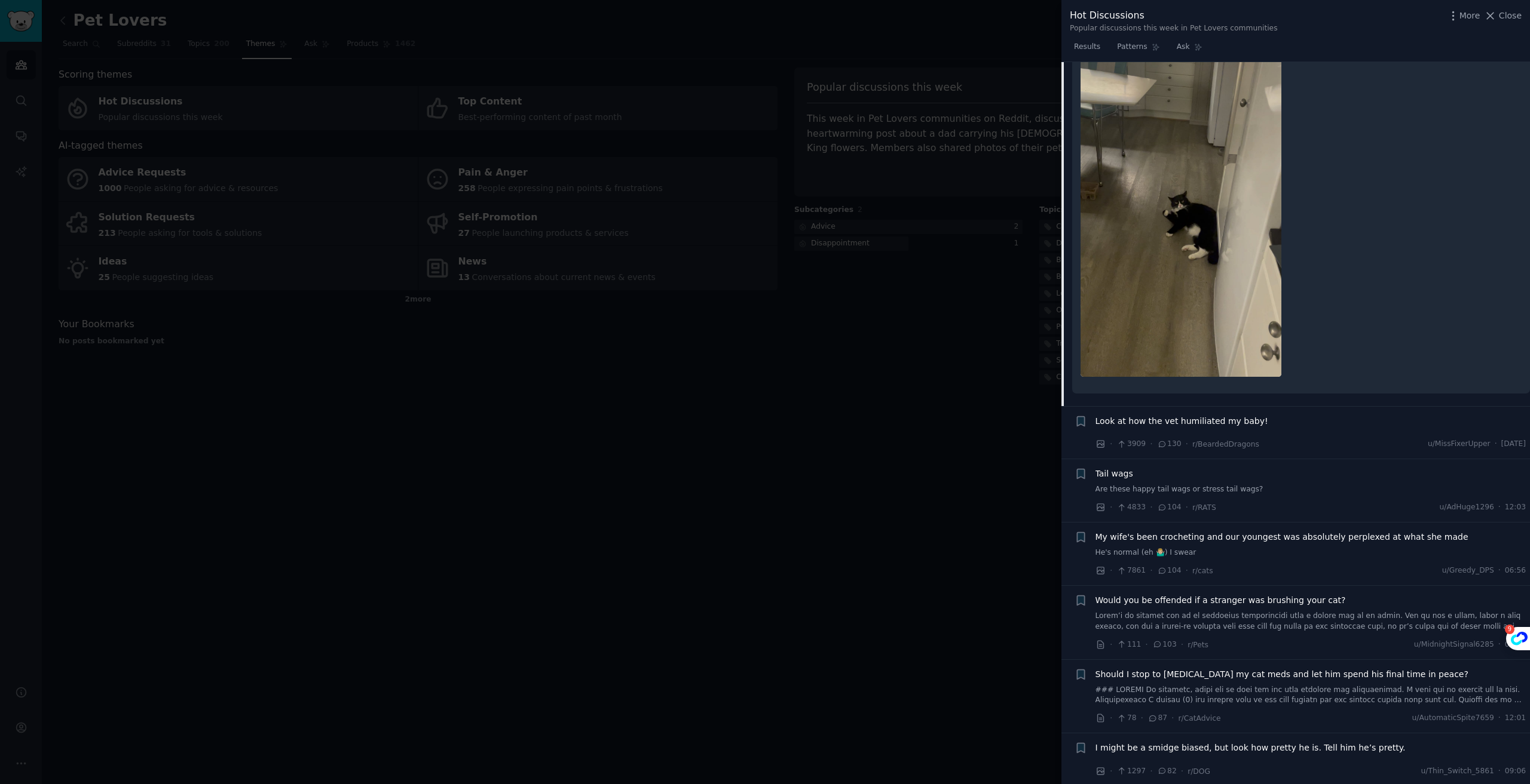
scroll to position [493, 0]
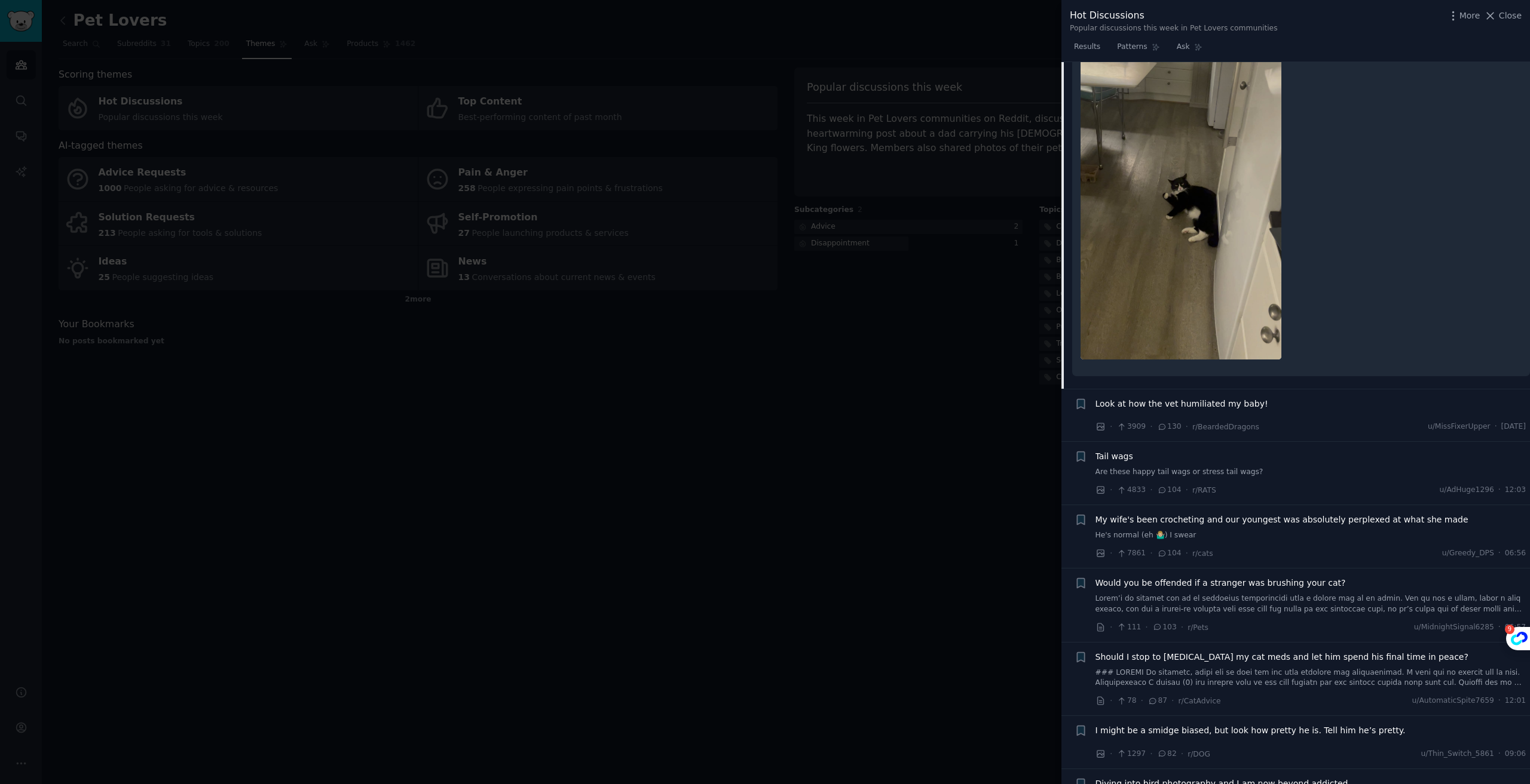
click at [1123, 463] on div "Tail wags Are these happy tail wags or stress tail wags?" at bounding box center [1310, 463] width 430 height 28
click at [1120, 452] on span "Tail wags" at bounding box center [1115, 456] width 38 height 13
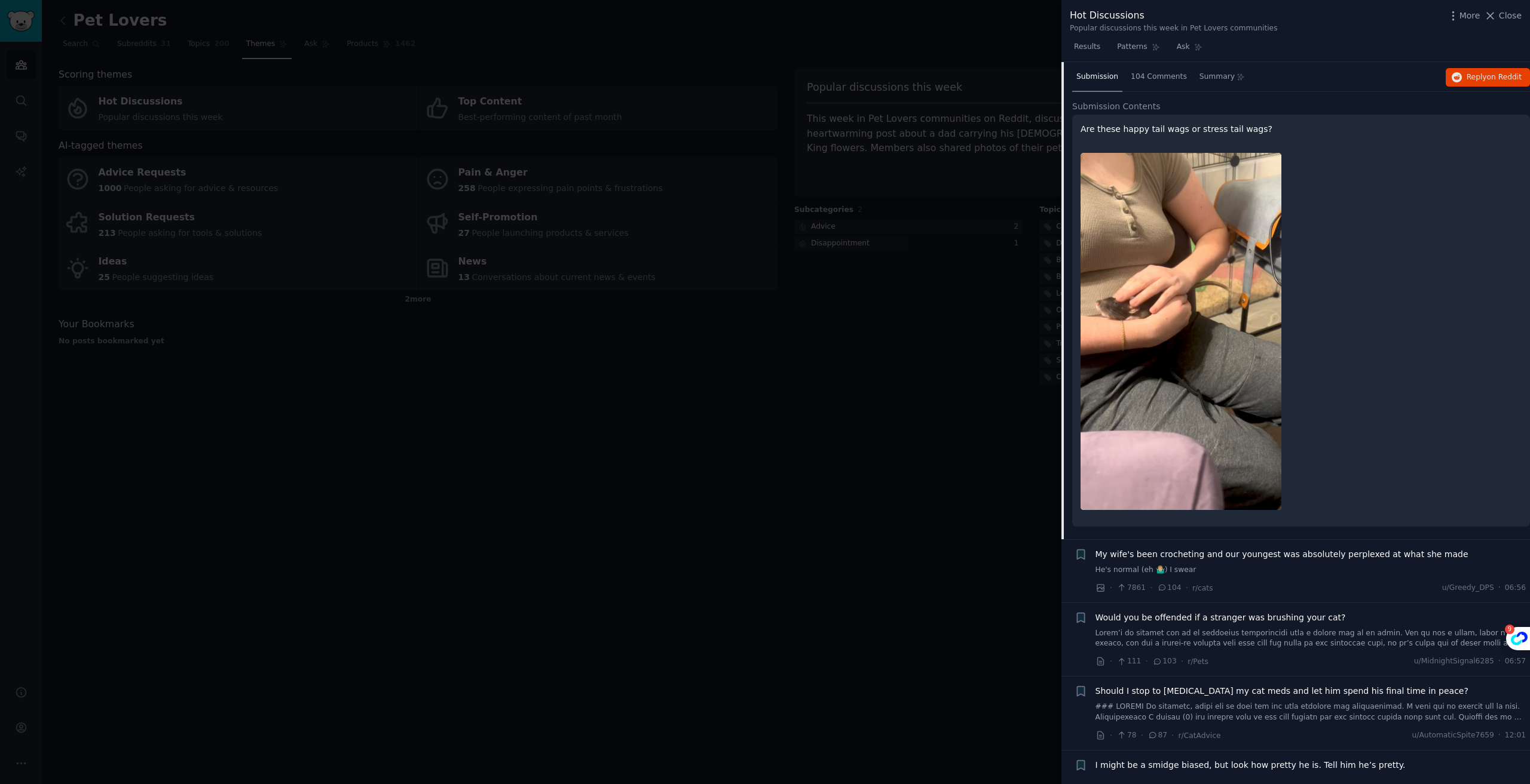
scroll to position [658, 0]
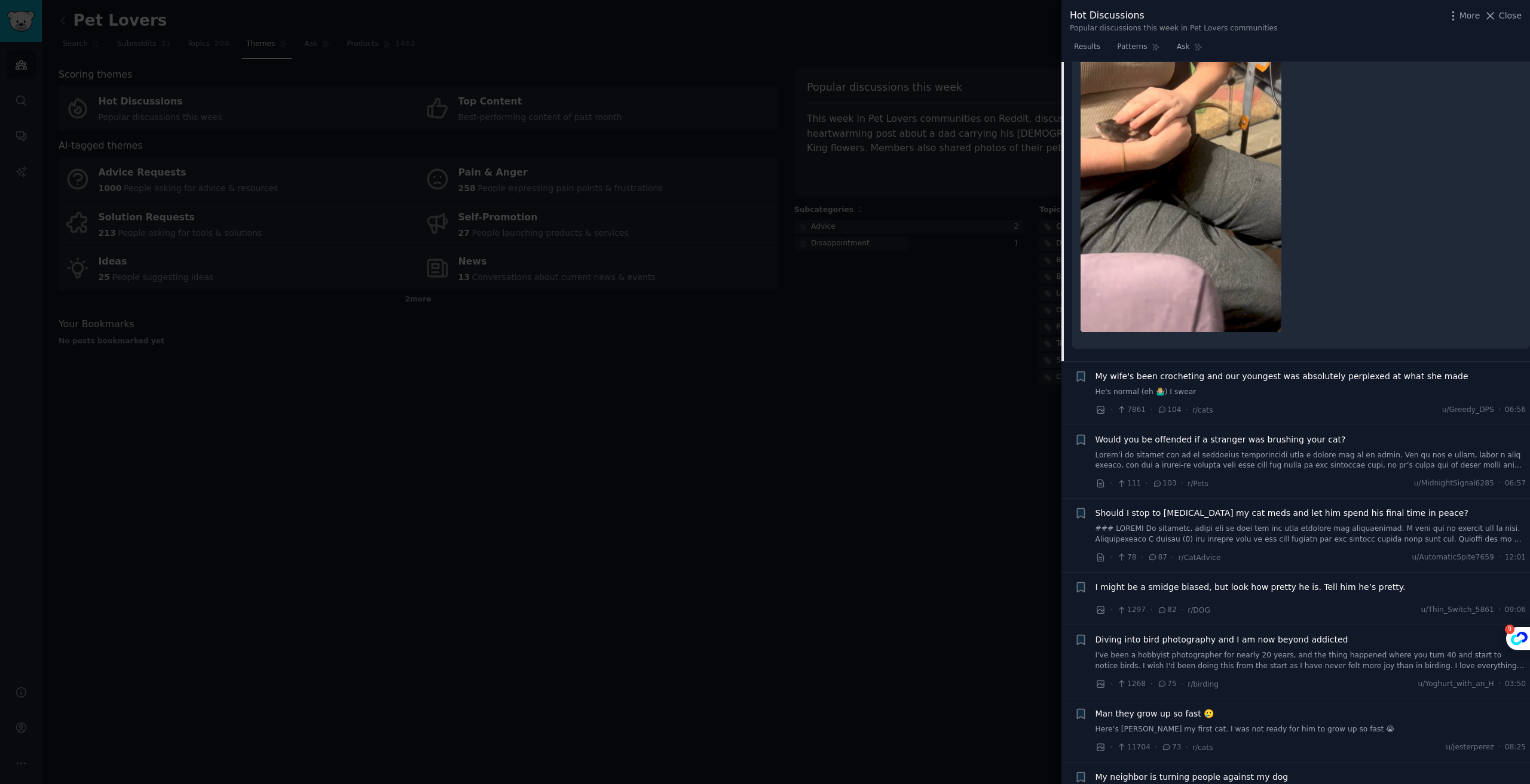
click at [1175, 509] on span "Should I stop to [MEDICAL_DATA] my cat meds and let him spend his final time in…" at bounding box center [1282, 513] width 373 height 13
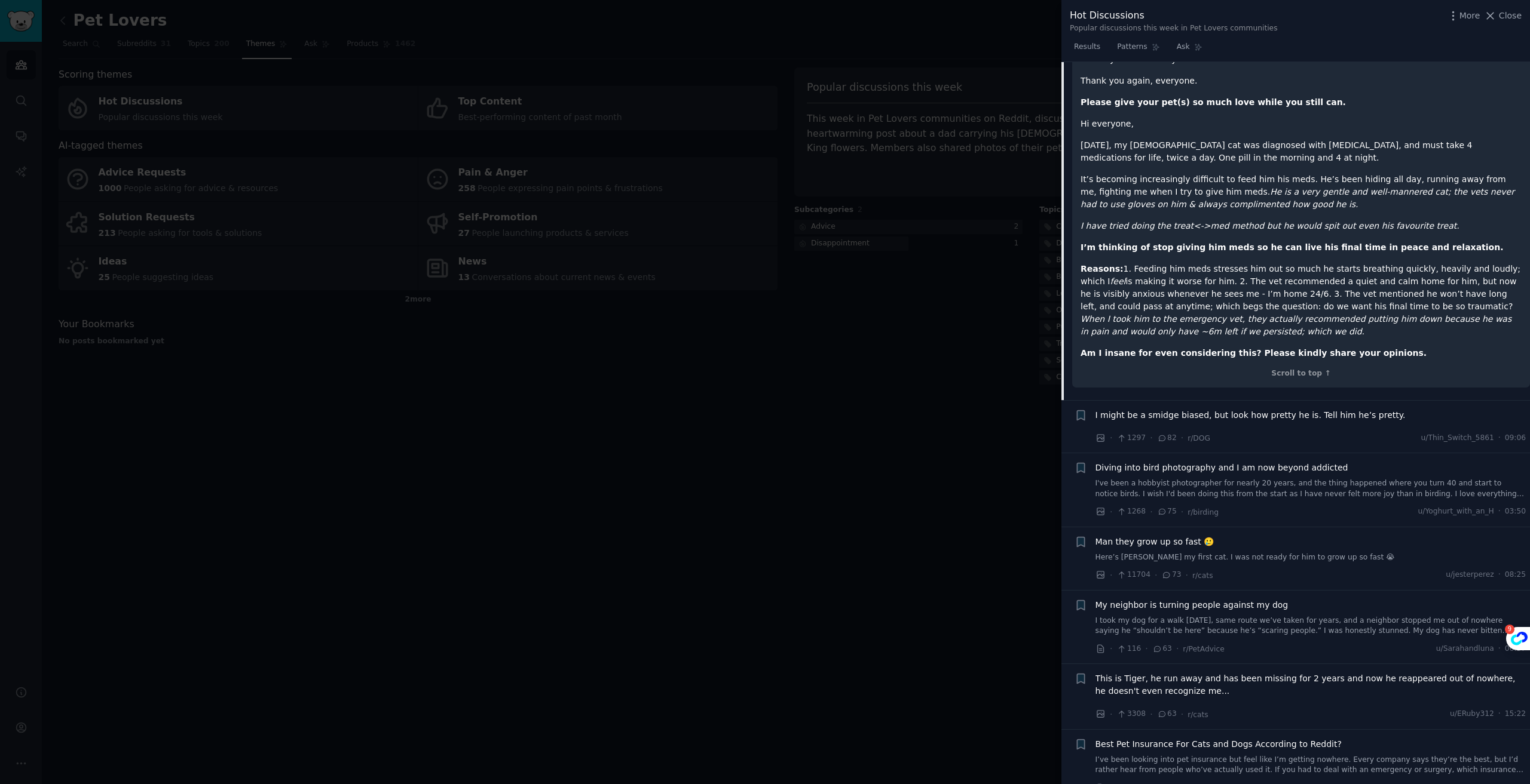
scroll to position [978, 0]
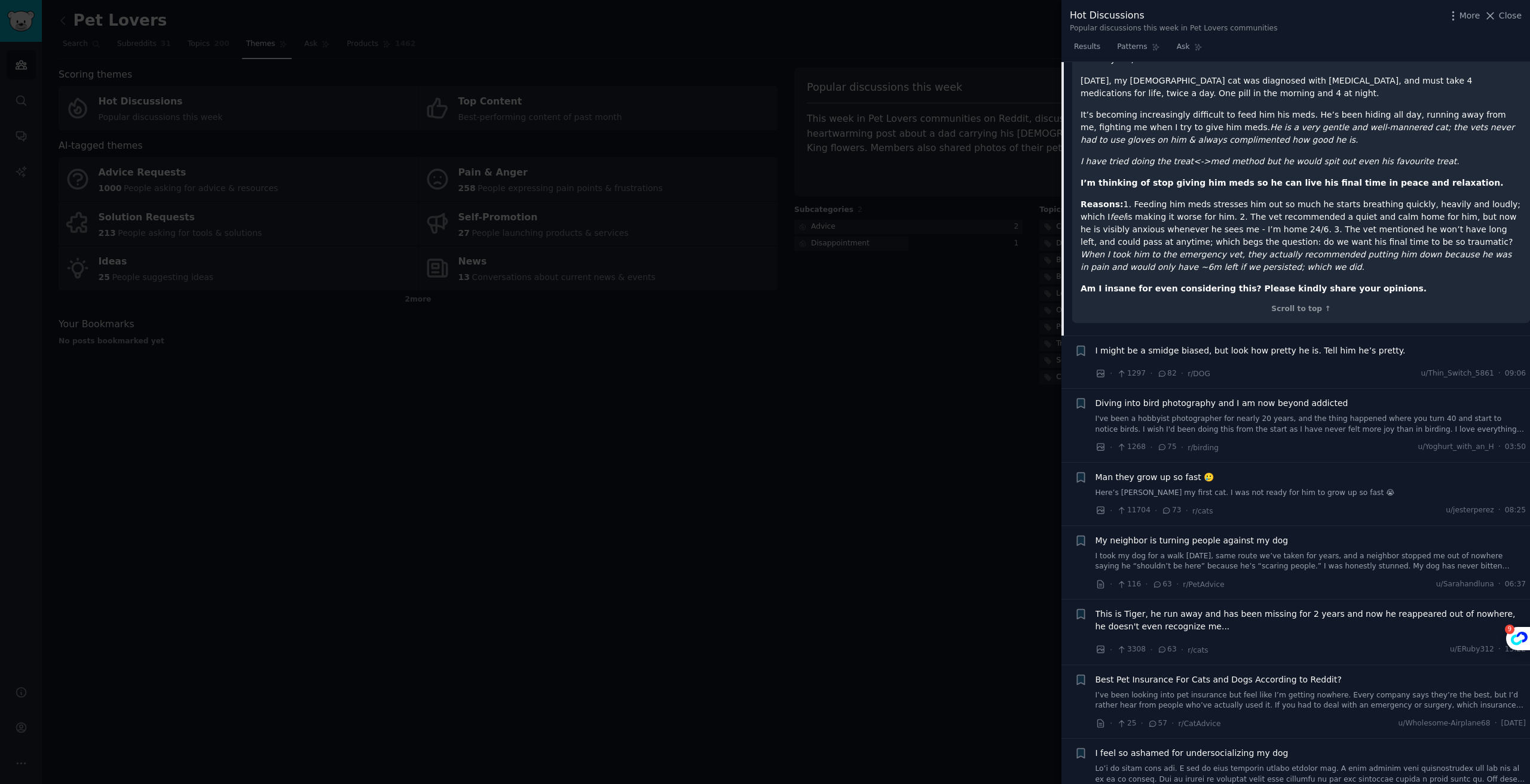
click at [1172, 471] on span "Man they grow up so fast 🥲" at bounding box center [1155, 478] width 119 height 13
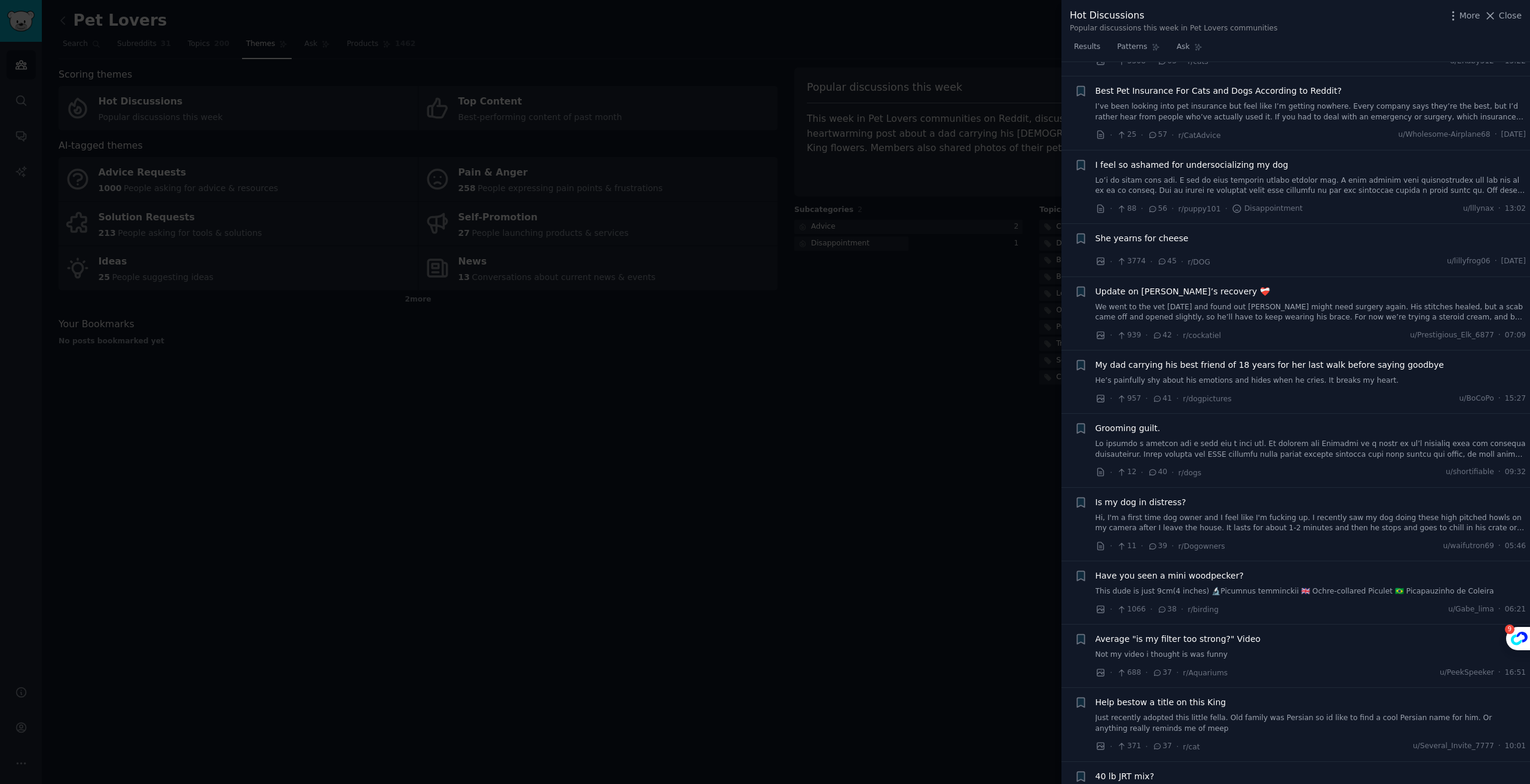
scroll to position [1597, 0]
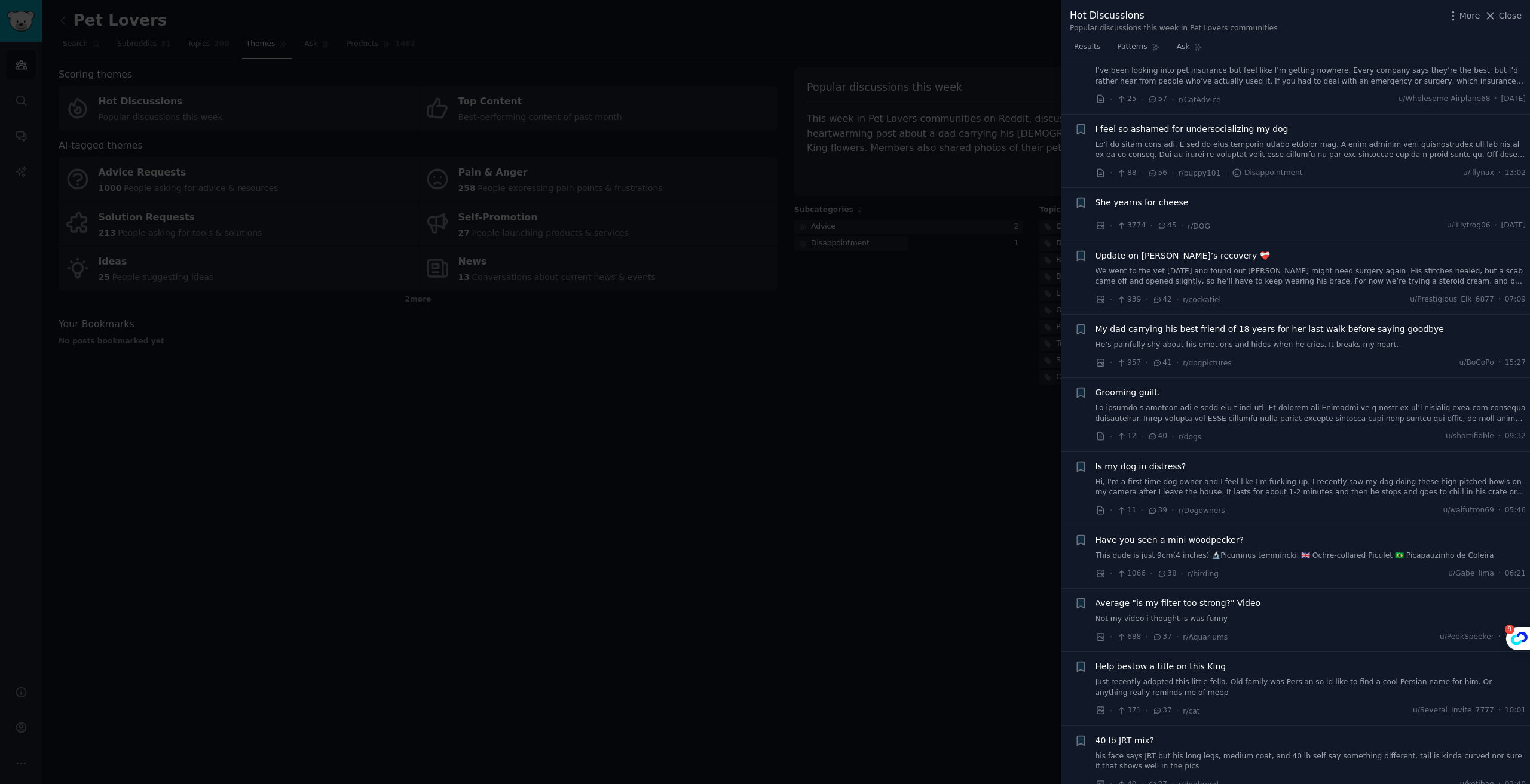
drag, startPoint x: 771, startPoint y: 406, endPoint x: 736, endPoint y: 388, distance: 39.4
click at [772, 406] on div at bounding box center [765, 392] width 1530 height 784
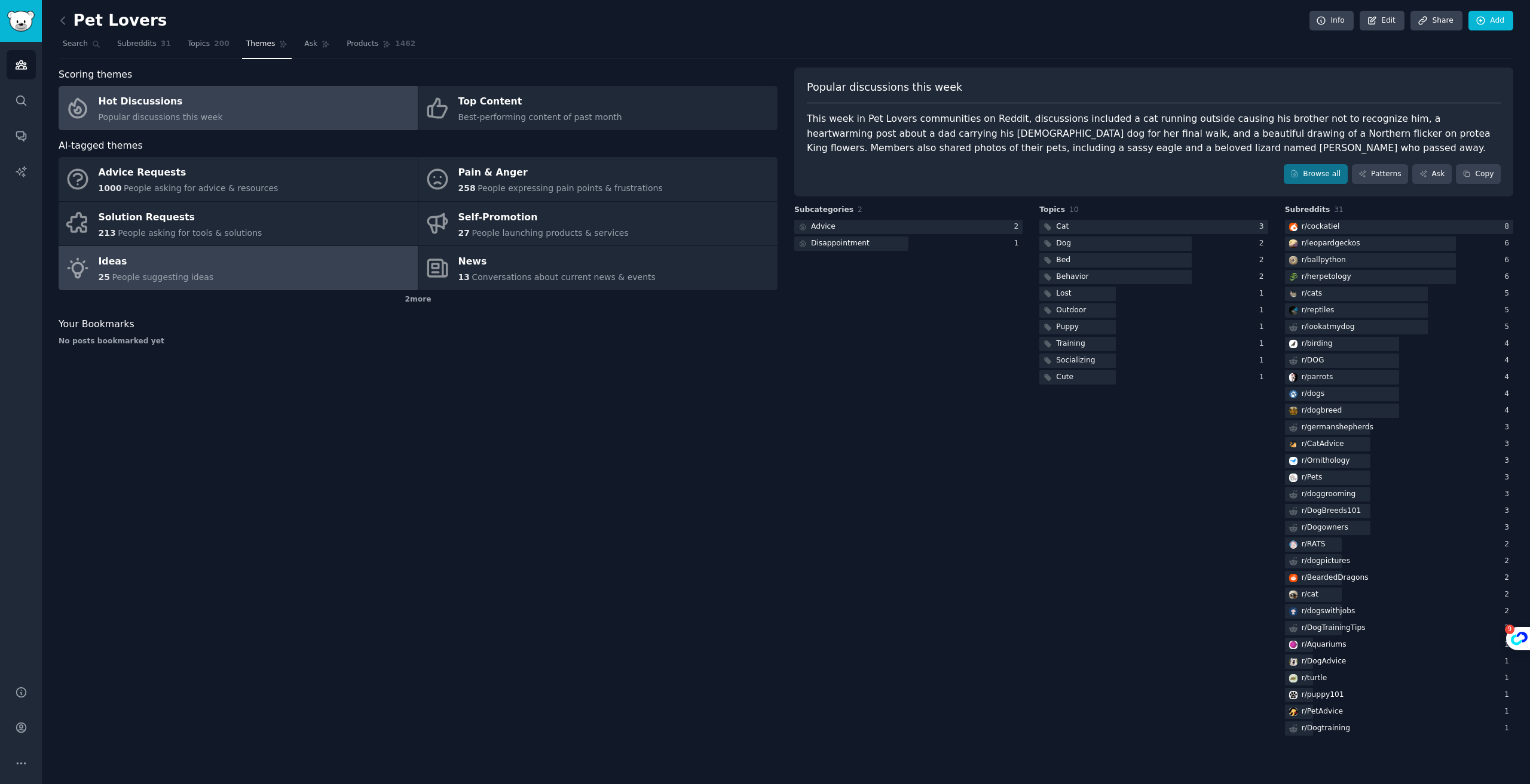
click at [302, 270] on link "Ideas 25 People suggesting ideas" at bounding box center [238, 268] width 359 height 44
